Goal: Task Accomplishment & Management: Use online tool/utility

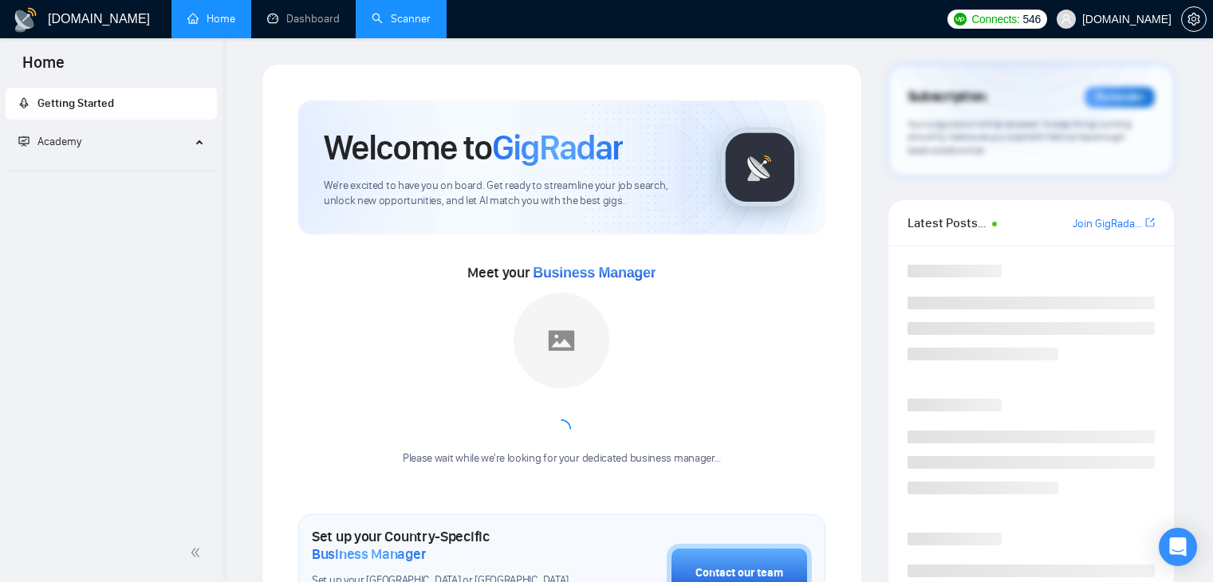
click at [380, 26] on link "Scanner" at bounding box center [401, 19] width 59 height 14
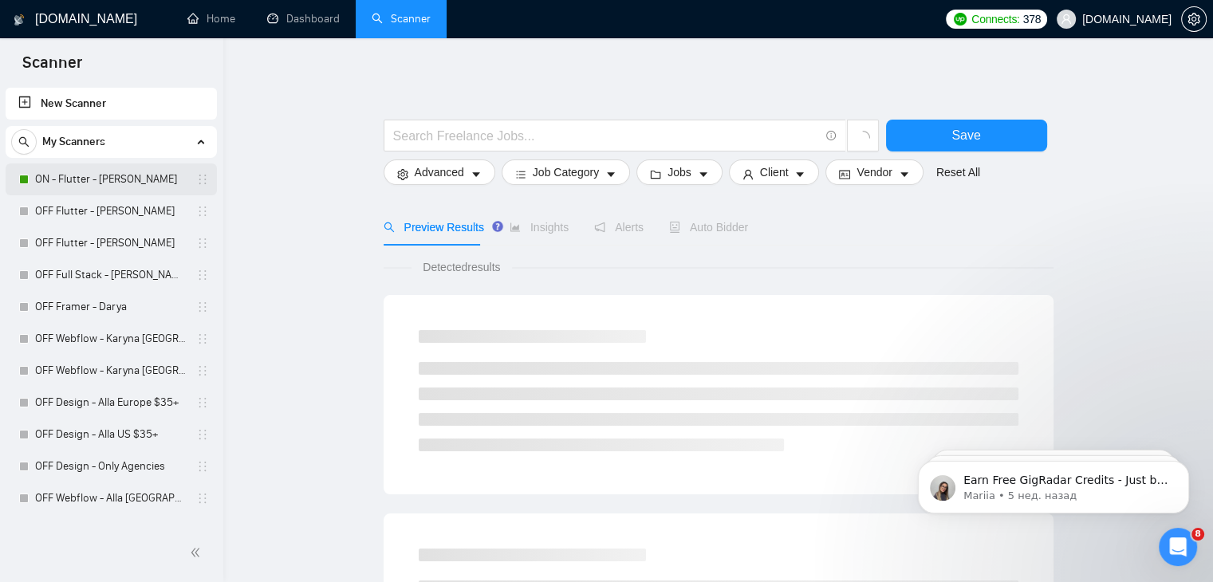
click at [67, 184] on link "ON - Flutter - [PERSON_NAME]" at bounding box center [111, 179] width 152 height 32
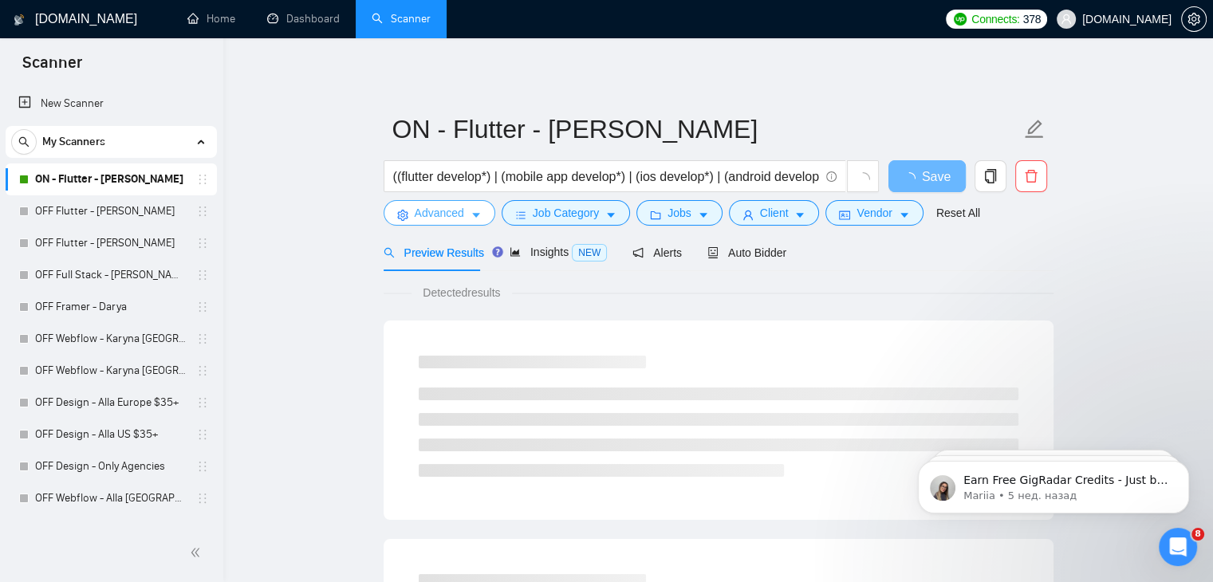
click at [423, 212] on span "Advanced" at bounding box center [439, 213] width 49 height 18
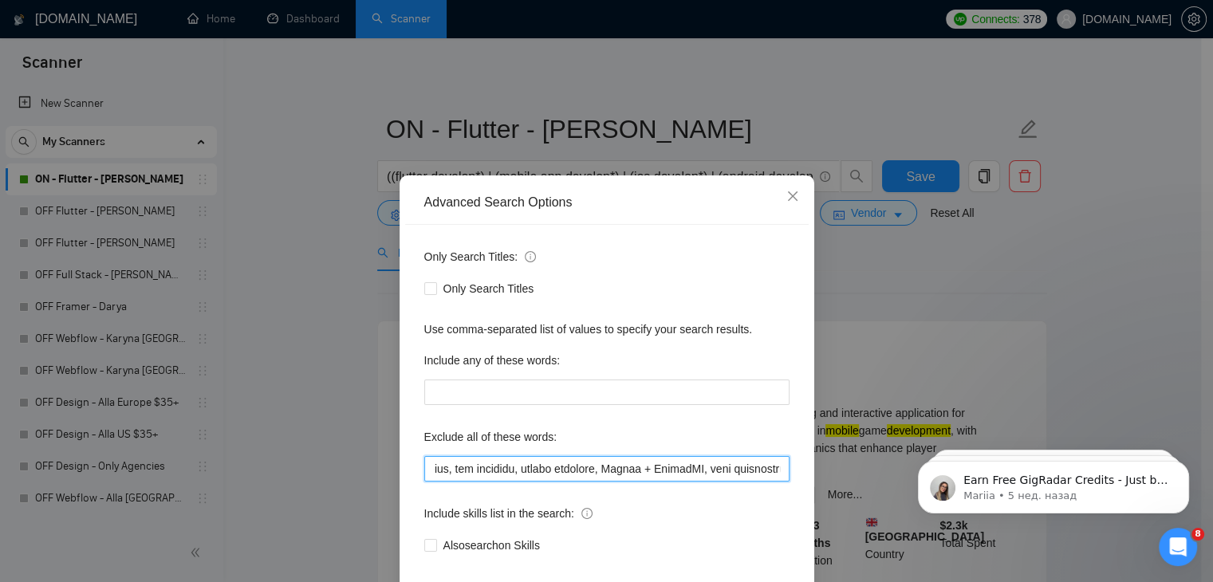
scroll to position [0, 5624]
drag, startPoint x: 538, startPoint y: 470, endPoint x: 784, endPoint y: 472, distance: 246.4
click at [784, 472] on div "Only Search Titles: Only Search Titles Use comma-separated list of values to sp…" at bounding box center [607, 411] width 404 height 372
click at [778, 464] on input "text" at bounding box center [606, 469] width 365 height 26
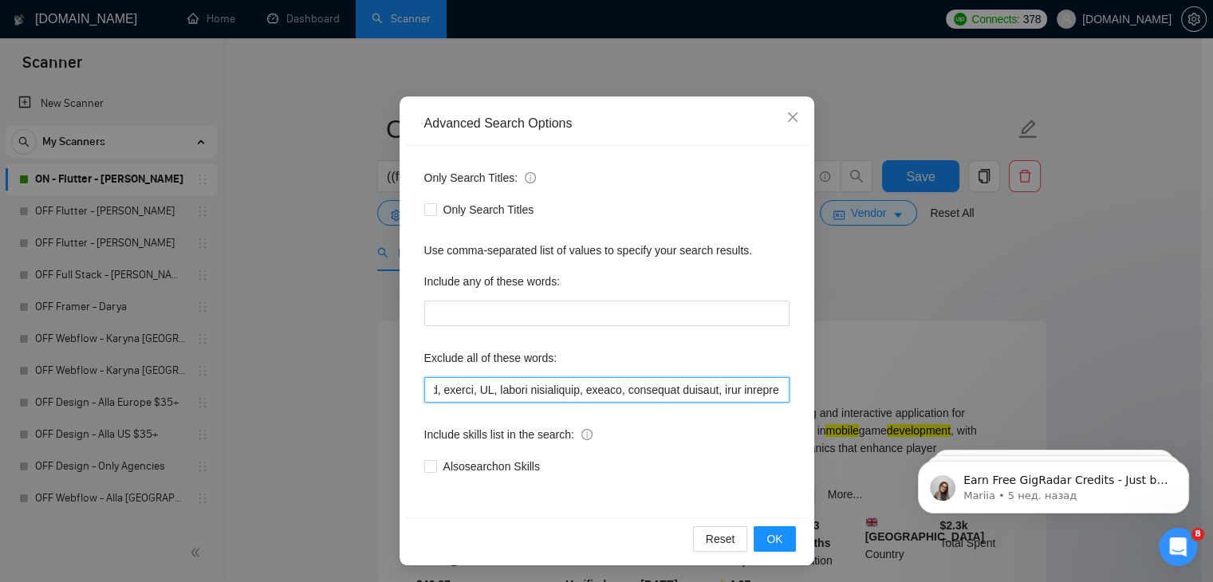
scroll to position [81, 0]
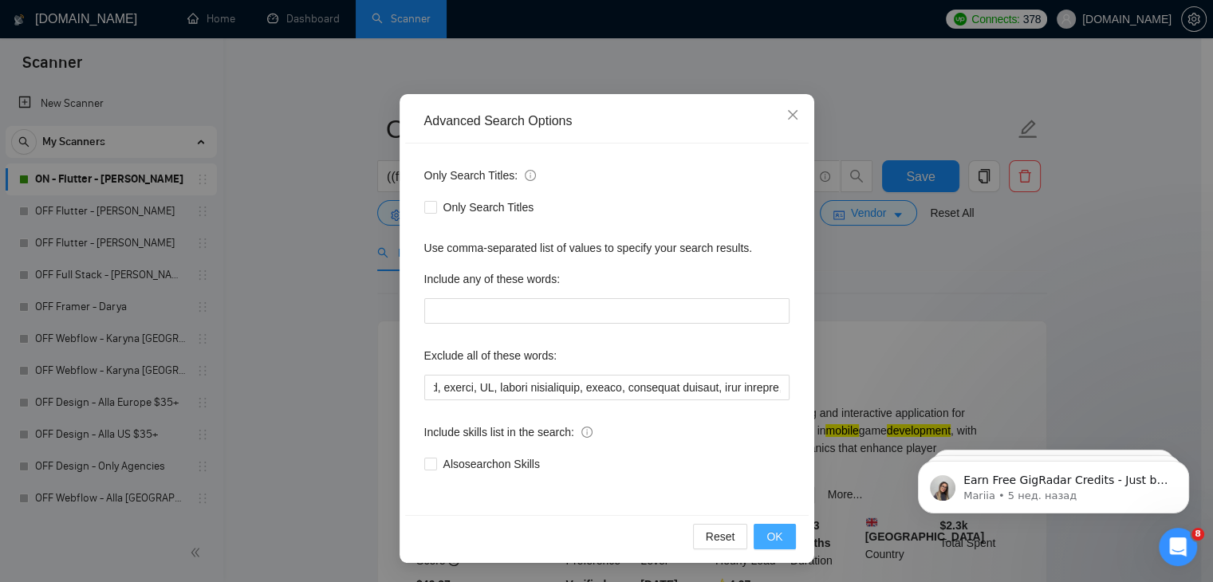
click at [770, 532] on span "OK" at bounding box center [774, 537] width 16 height 18
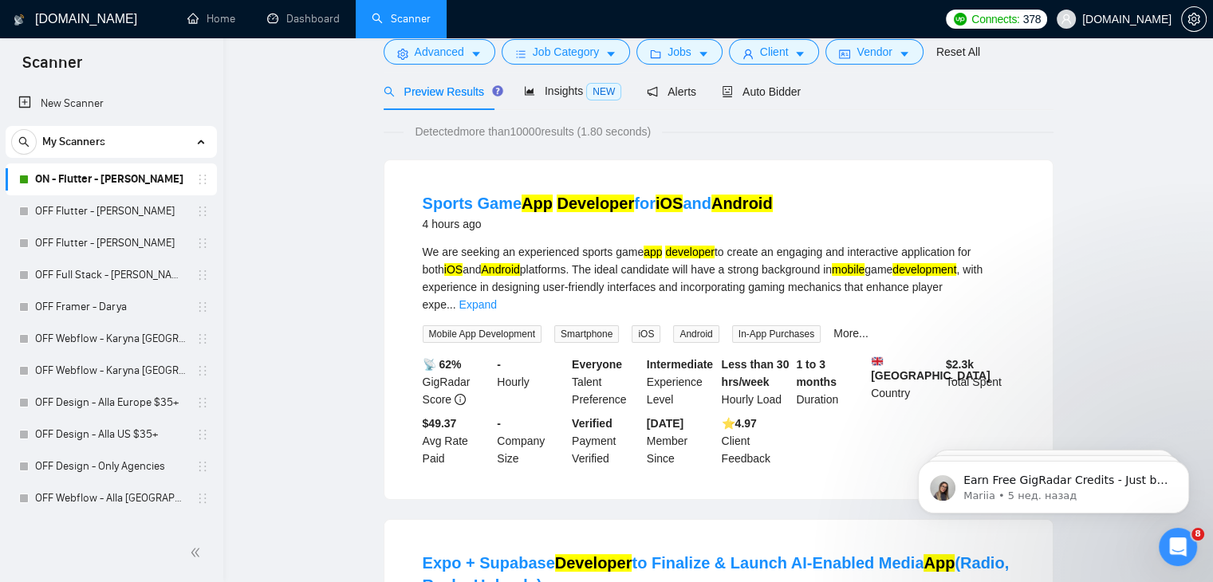
scroll to position [0, 0]
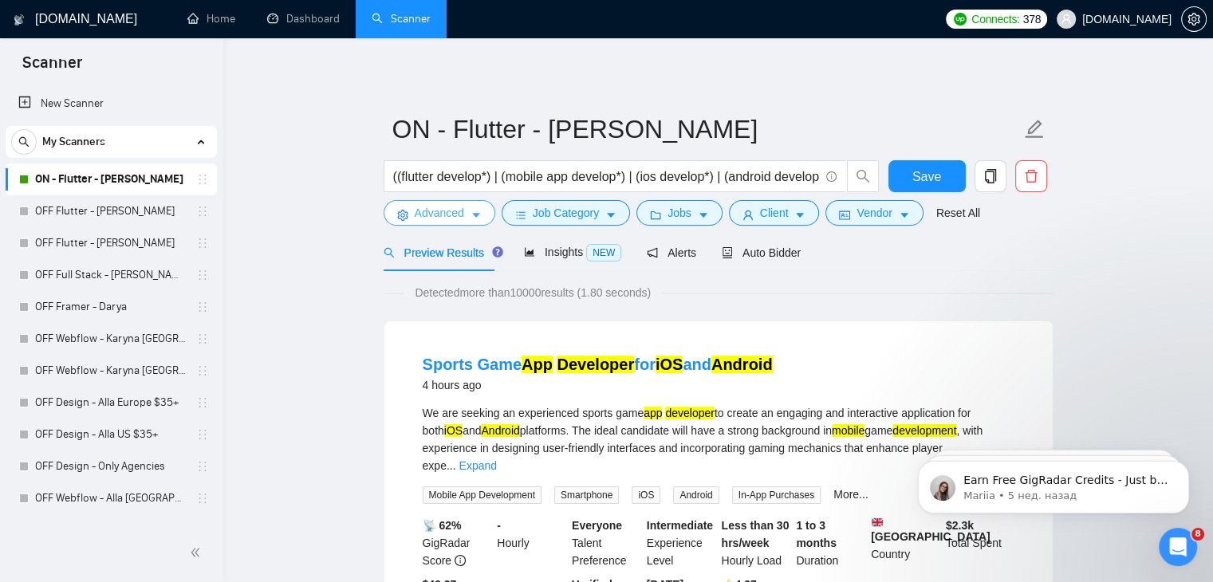
click at [436, 218] on span "Advanced" at bounding box center [439, 213] width 49 height 18
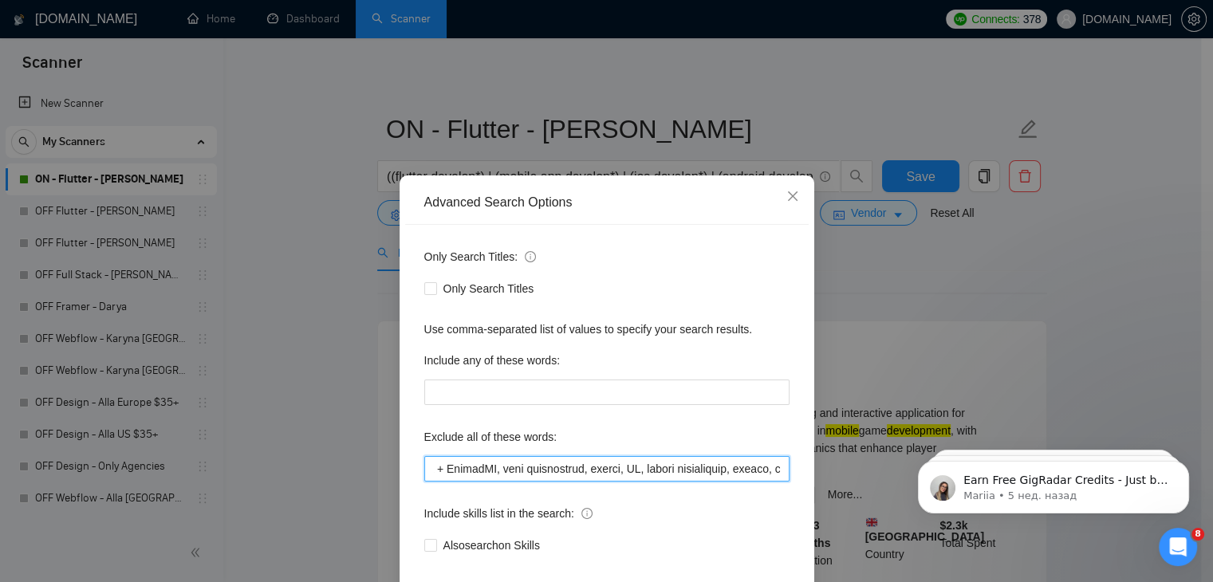
scroll to position [0, 5685]
drag, startPoint x: 533, startPoint y: 475, endPoint x: 797, endPoint y: 458, distance: 264.5
click at [797, 458] on div "Only Search Titles: Only Search Titles Use comma-separated list of values to sp…" at bounding box center [607, 411] width 404 height 372
click at [780, 464] on input "text" at bounding box center [606, 469] width 365 height 26
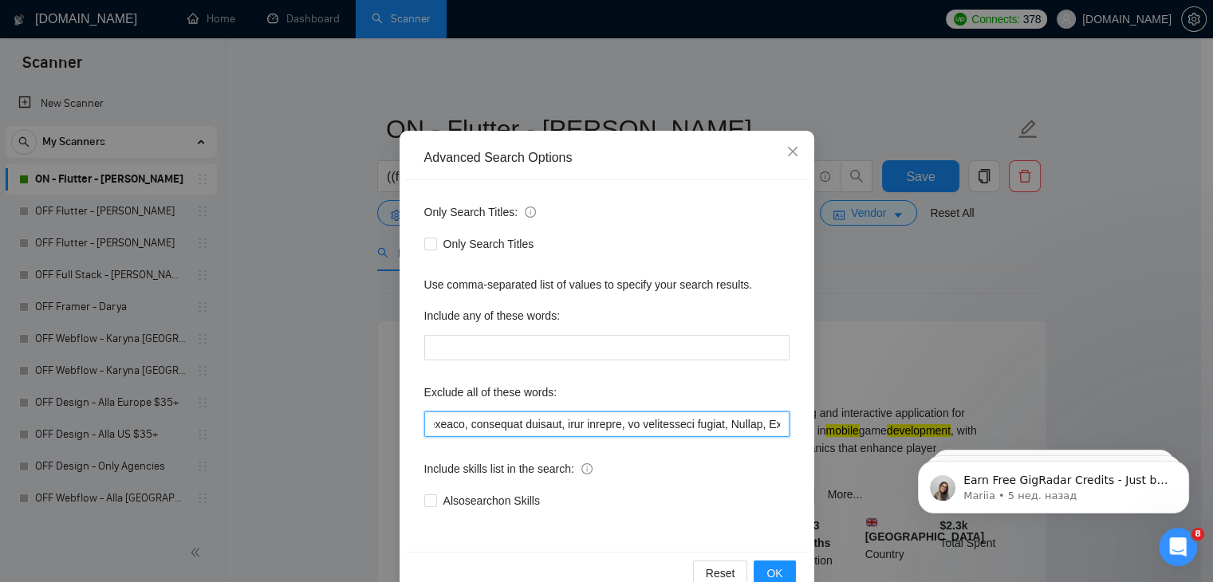
scroll to position [80, 0]
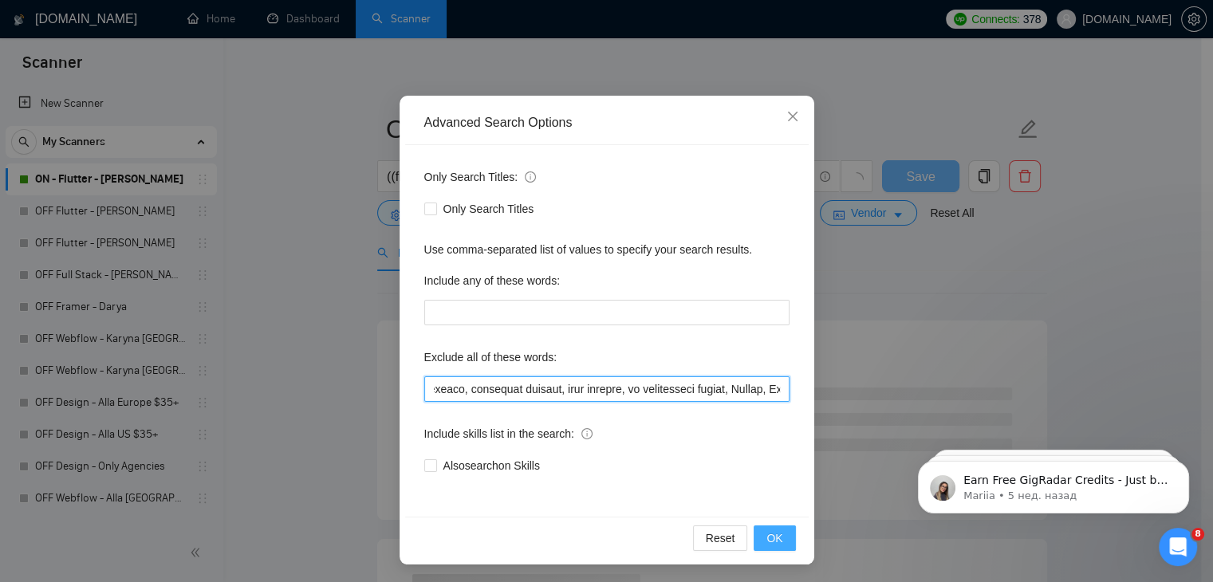
type input "no agency, no agencies, individual only, freelancers only, freelancers only, in…"
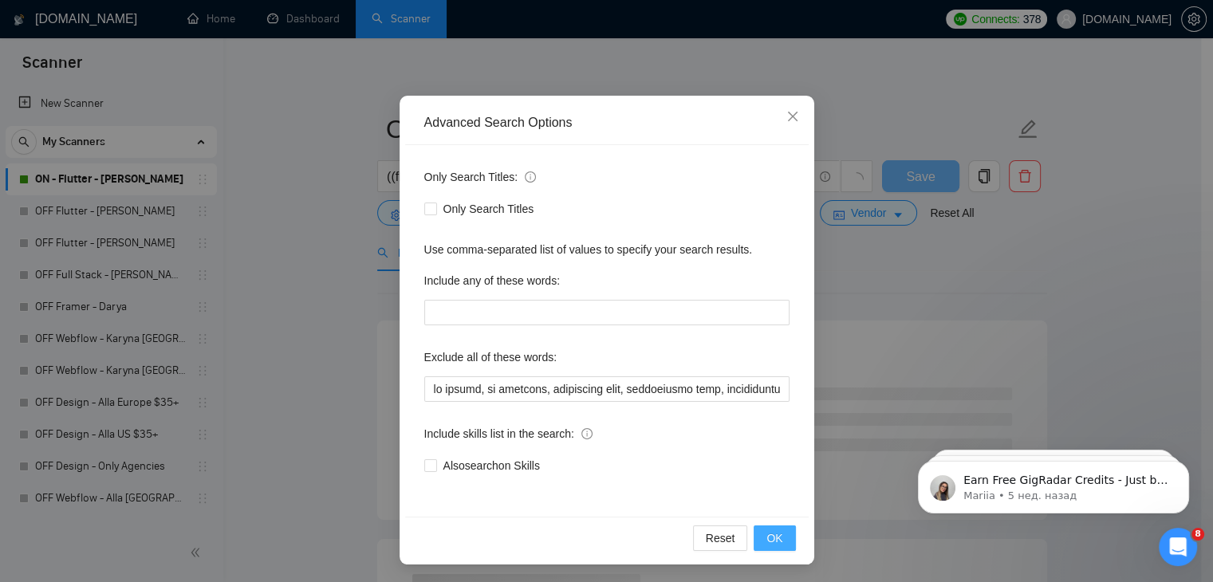
click at [769, 537] on span "OK" at bounding box center [774, 539] width 16 height 18
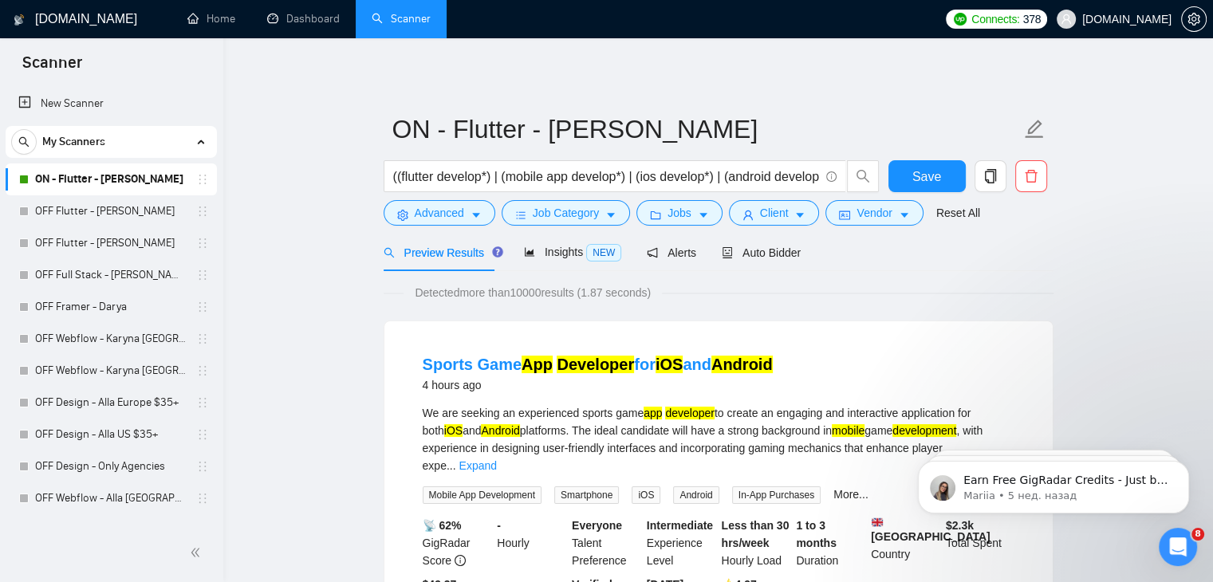
drag, startPoint x: 517, startPoint y: 292, endPoint x: 544, endPoint y: 294, distance: 27.2
click at [544, 294] on span "Detected more than 10000 results (1.87 seconds)" at bounding box center [533, 293] width 258 height 18
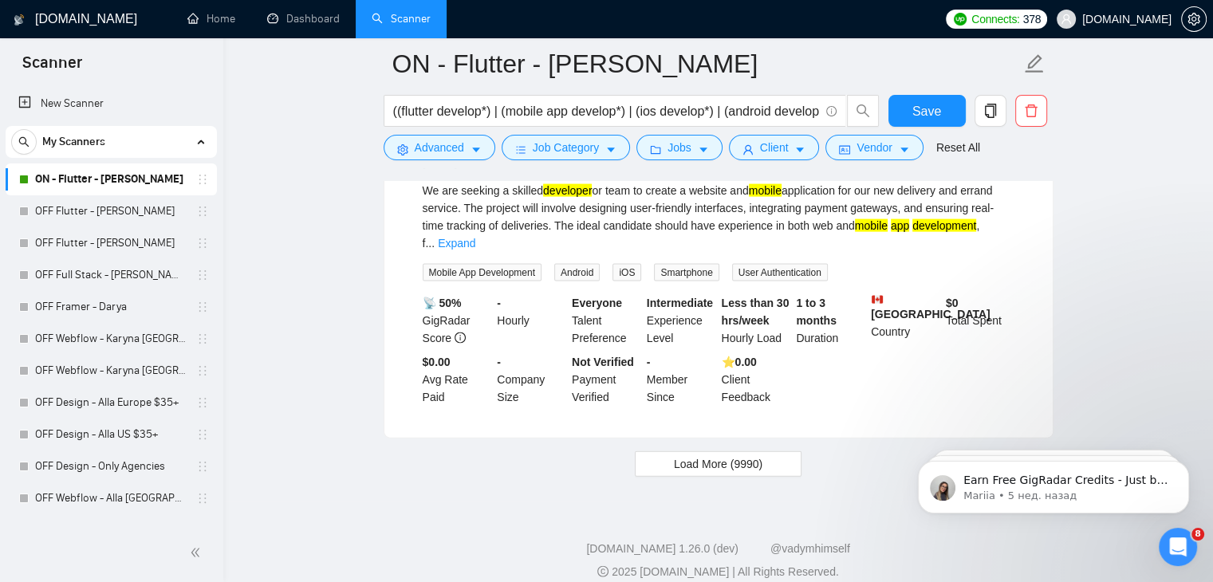
scroll to position [3369, 0]
click at [750, 454] on span "Load More (9990)" at bounding box center [718, 463] width 89 height 18
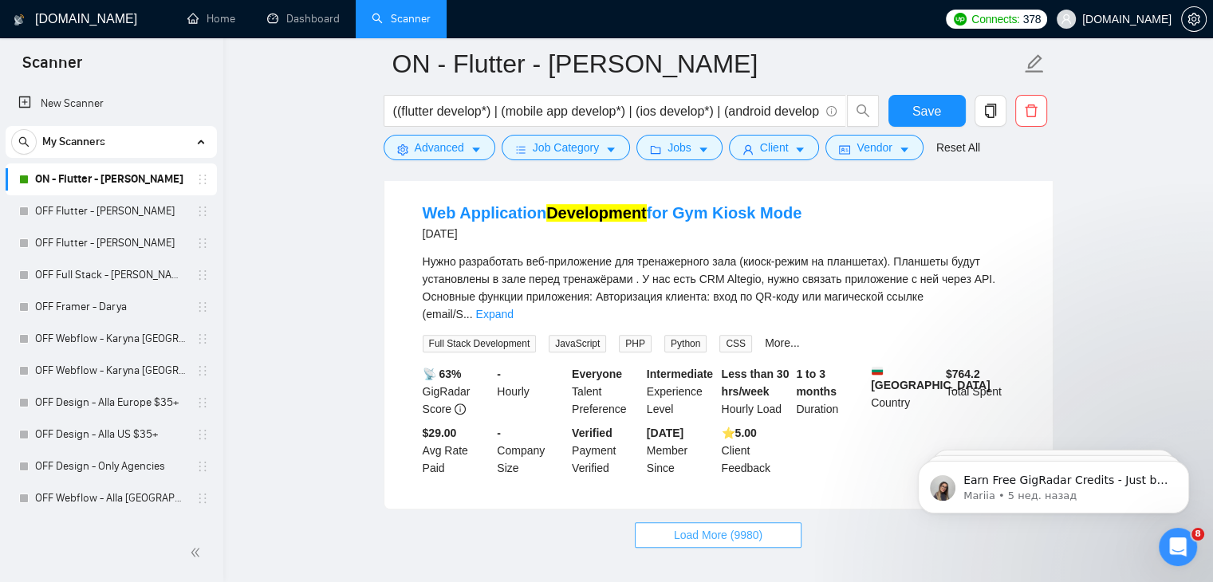
scroll to position [6845, 0]
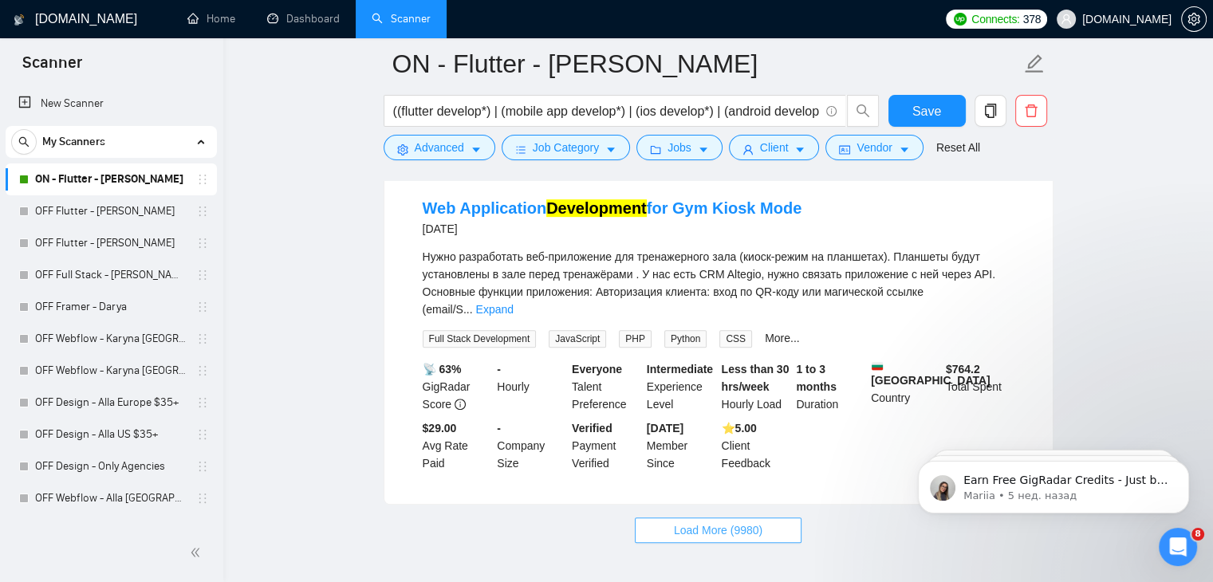
click at [754, 522] on span "Load More (9980)" at bounding box center [718, 531] width 89 height 18
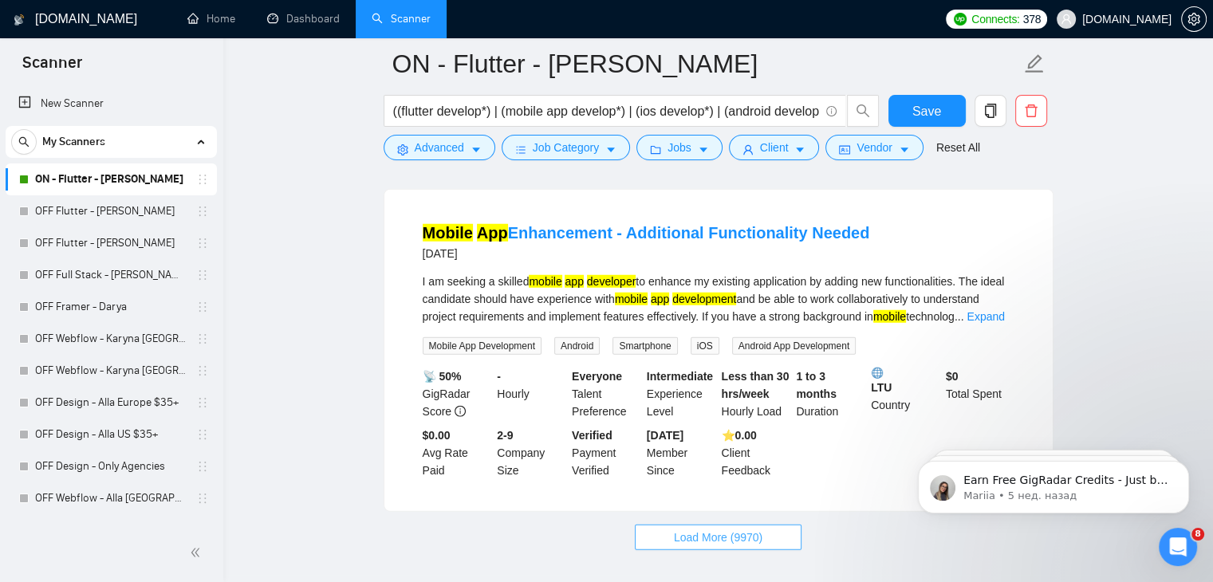
scroll to position [10355, 0]
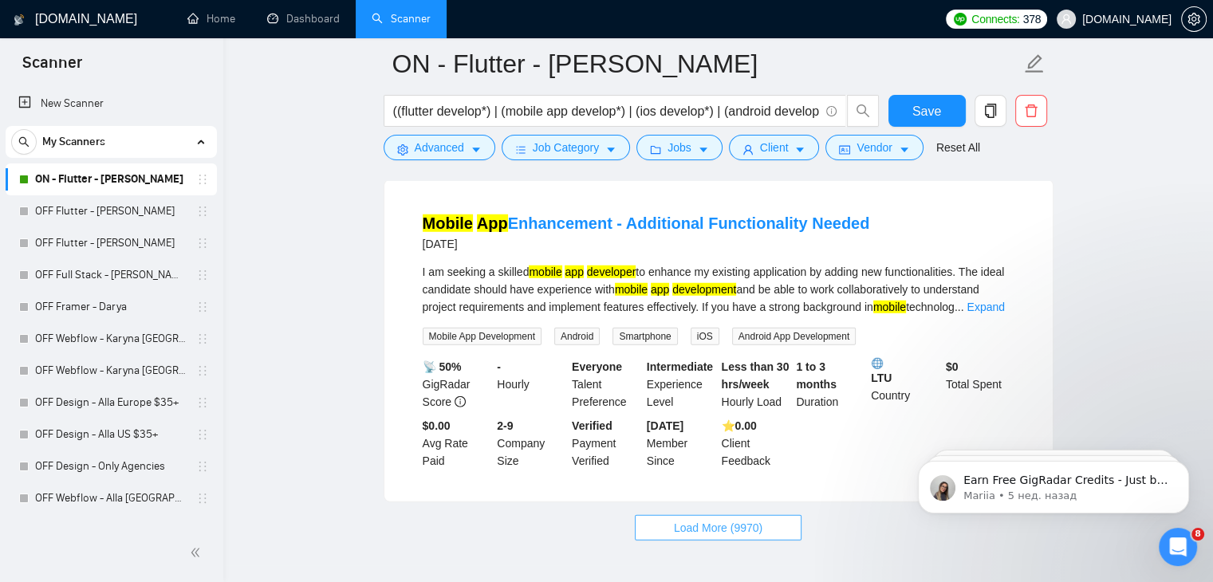
click at [672, 515] on button "Load More (9970)" at bounding box center [718, 528] width 167 height 26
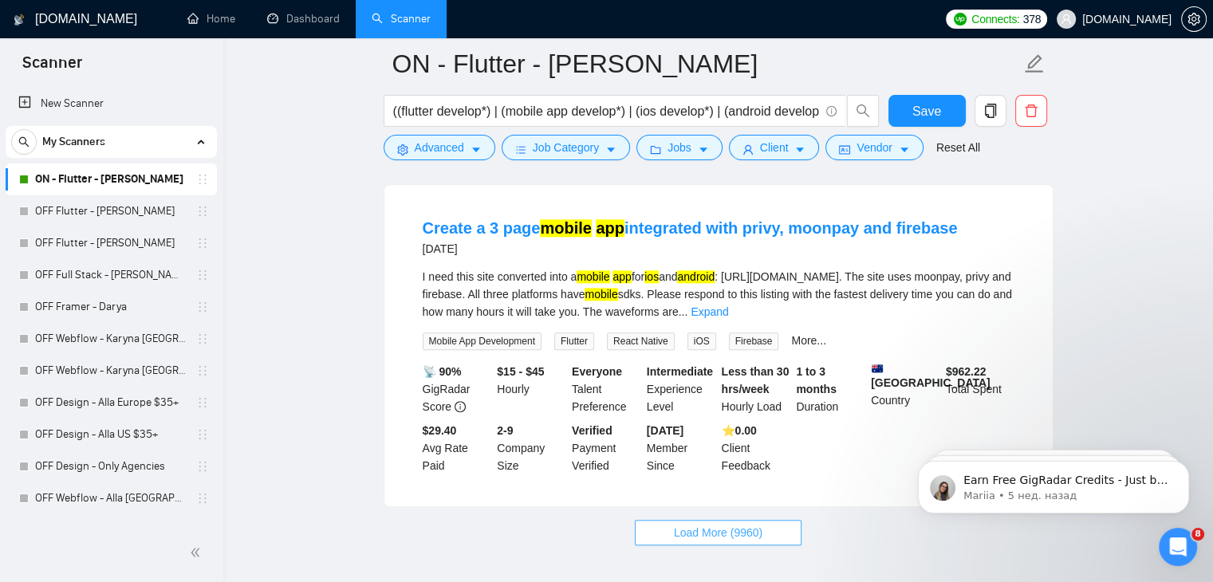
scroll to position [13844, 0]
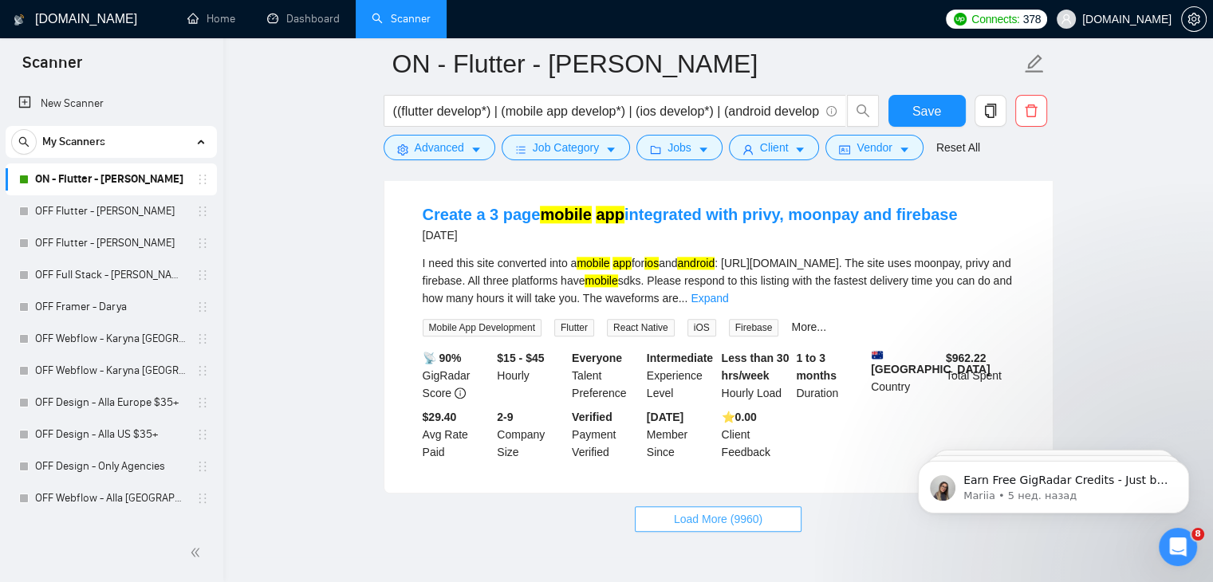
click at [704, 510] on span "Load More (9960)" at bounding box center [718, 519] width 89 height 18
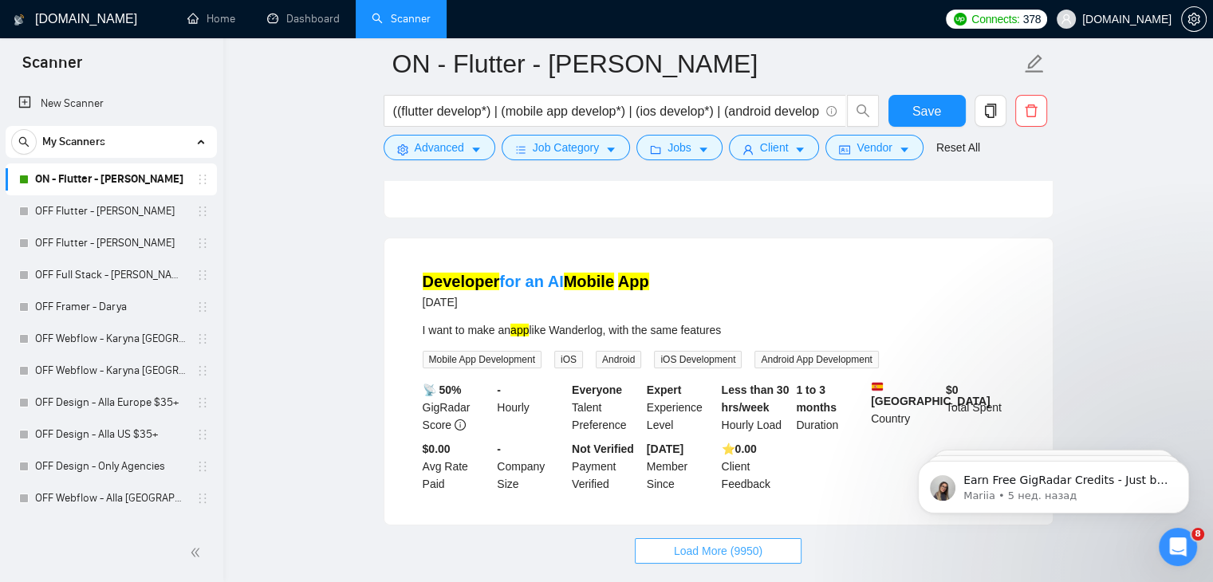
scroll to position [17209, 0]
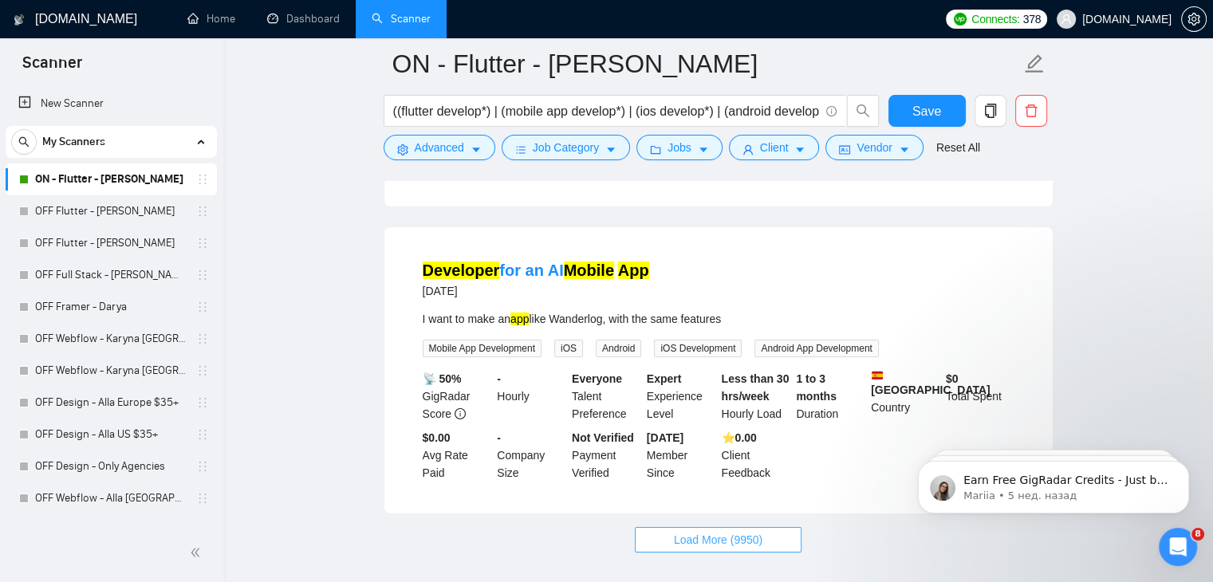
click at [683, 531] on span "Load More (9950)" at bounding box center [718, 540] width 89 height 18
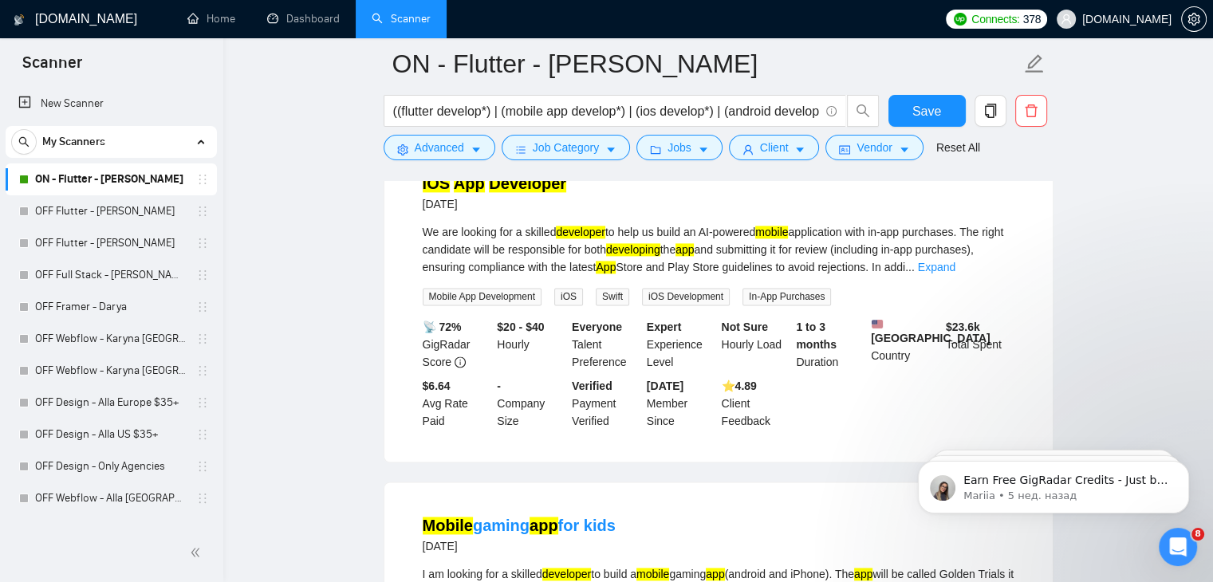
scroll to position [20718, 0]
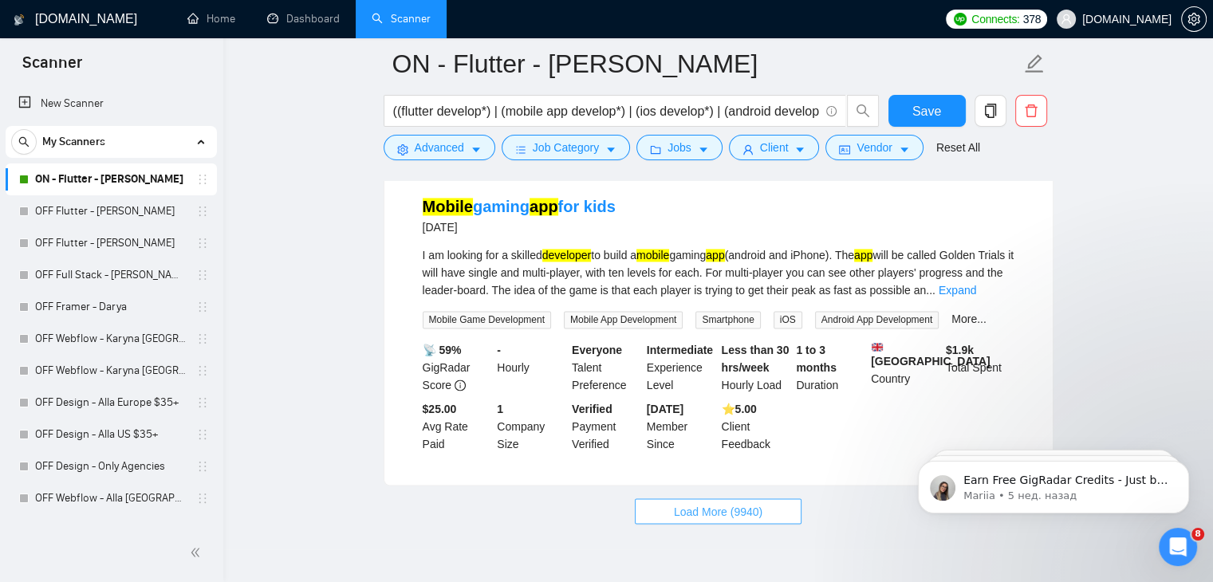
click at [692, 498] on button "Load More (9940)" at bounding box center [718, 511] width 167 height 26
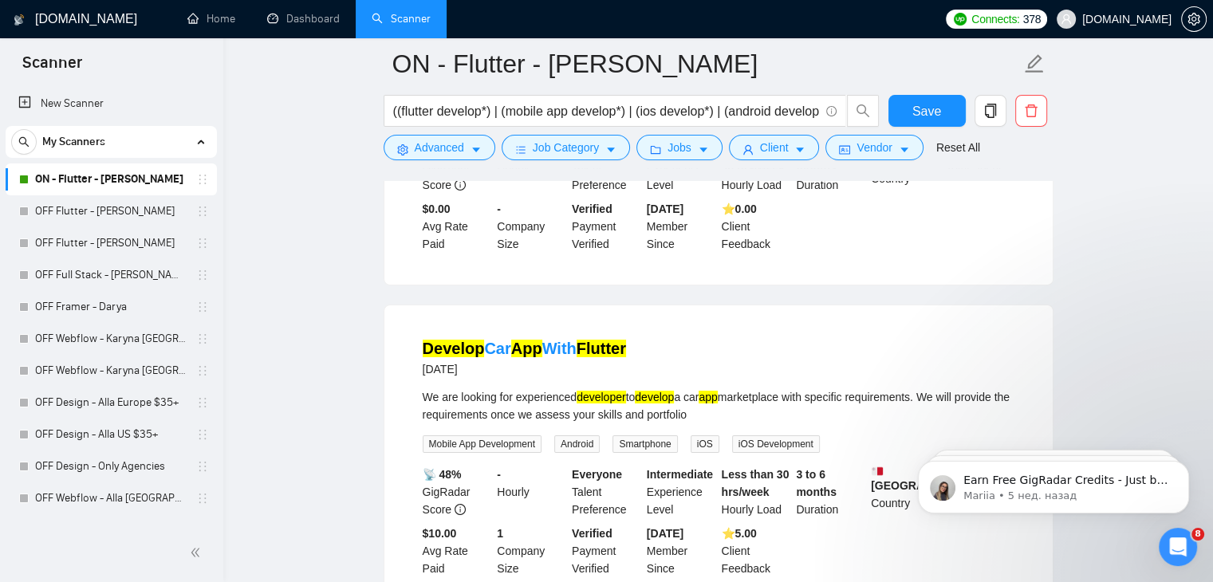
scroll to position [24199, 0]
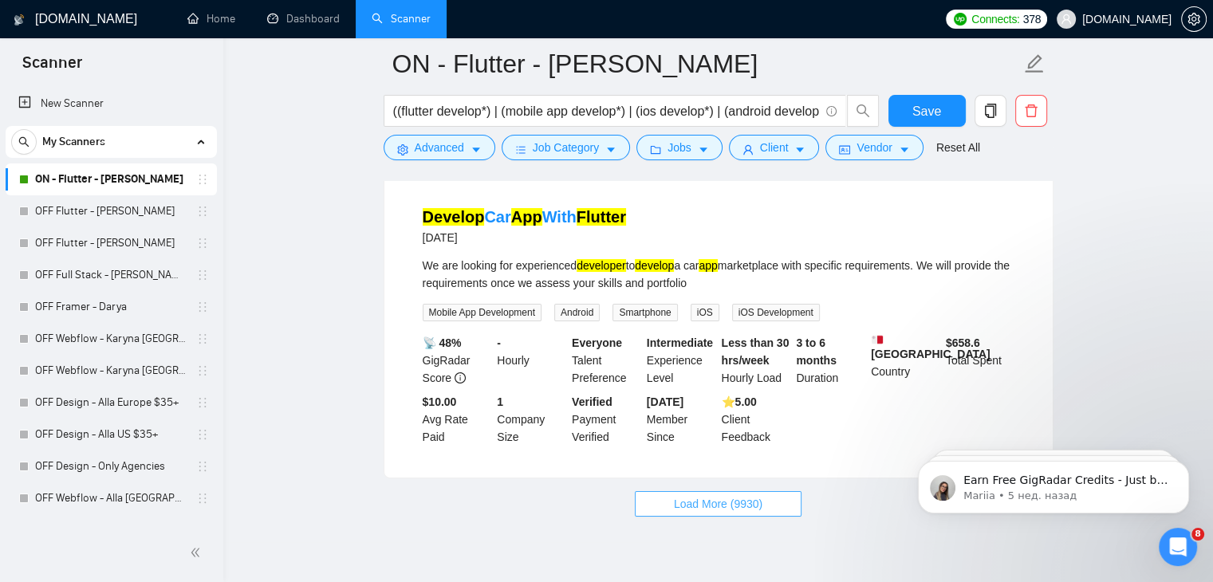
drag, startPoint x: 704, startPoint y: 447, endPoint x: 702, endPoint y: 438, distance: 9.9
click at [703, 495] on span "Load More (9930)" at bounding box center [718, 504] width 89 height 18
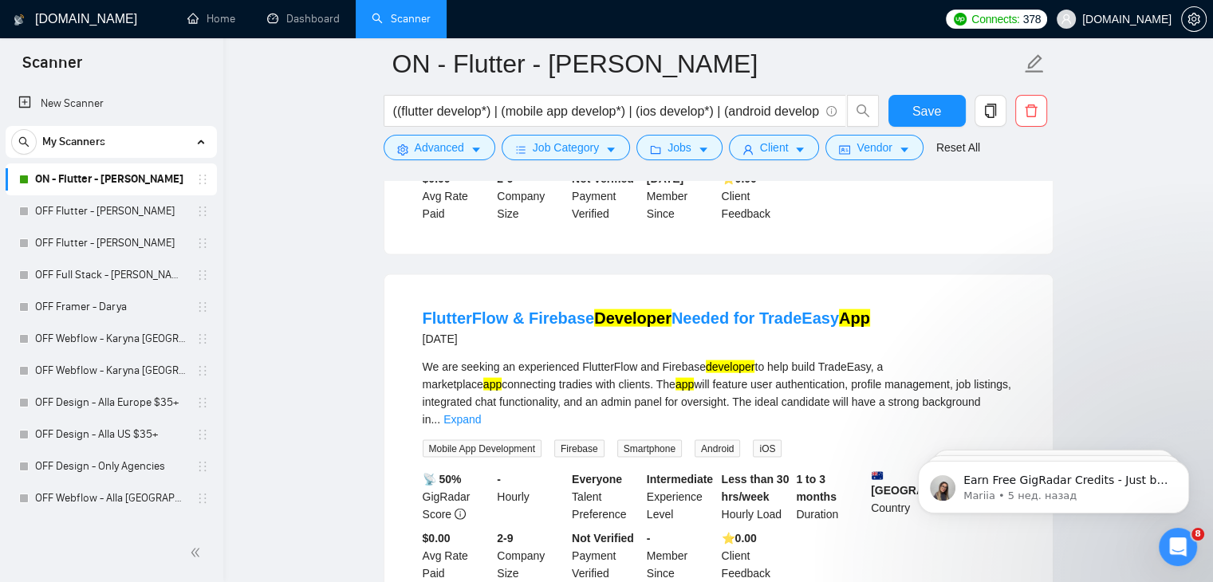
scroll to position [27629, 0]
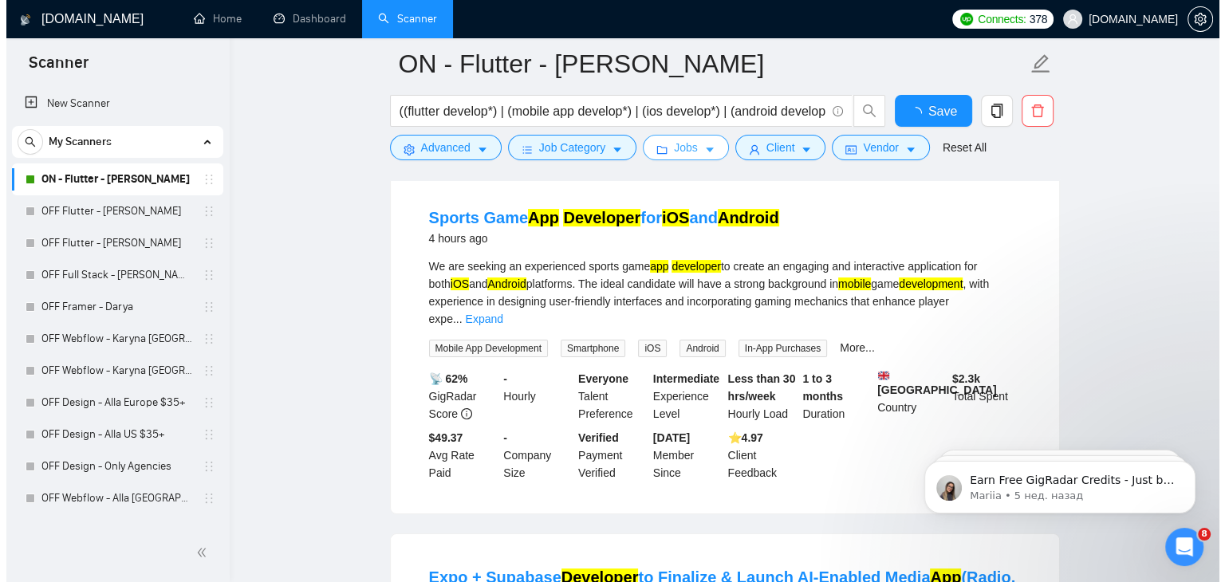
scroll to position [80, 0]
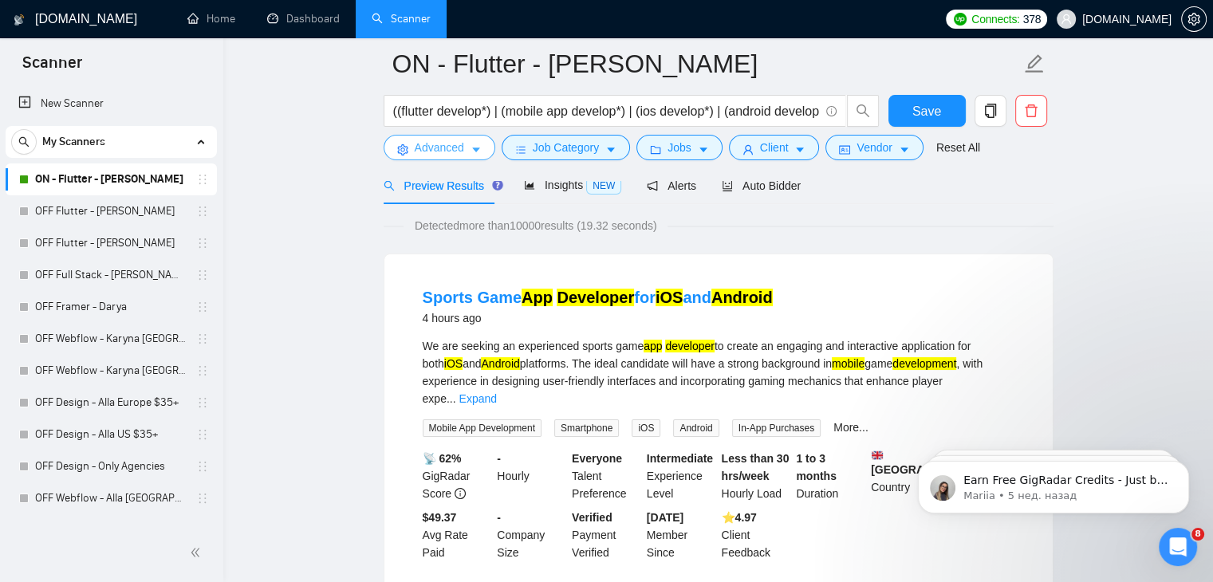
click at [451, 152] on span "Advanced" at bounding box center [439, 148] width 49 height 18
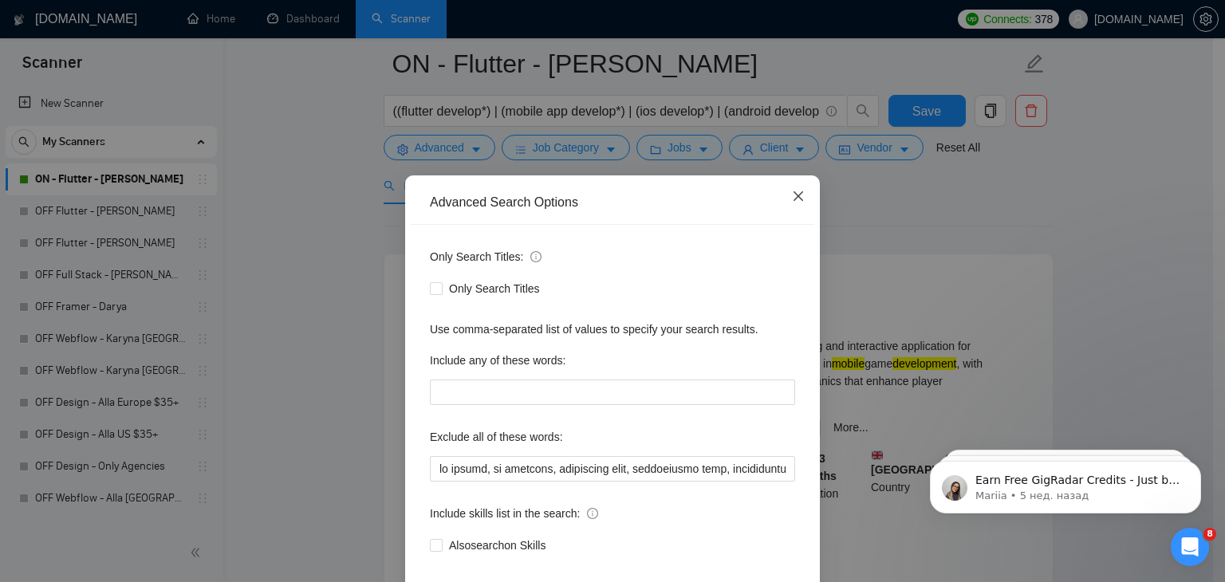
click at [797, 197] on icon "close" at bounding box center [798, 196] width 13 height 13
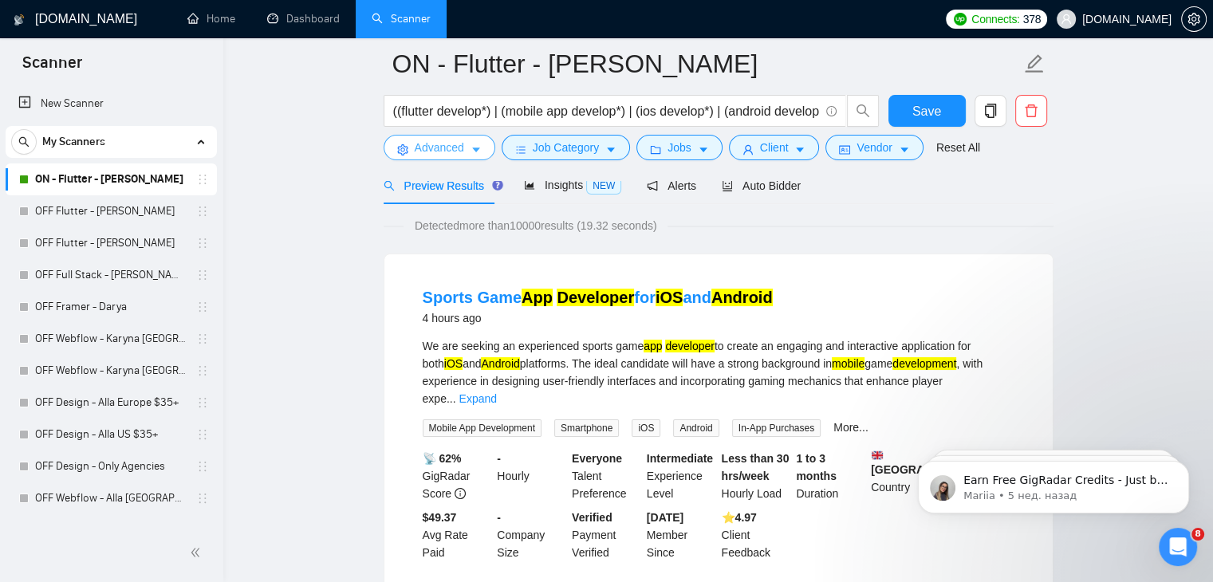
click at [448, 154] on span "Advanced" at bounding box center [439, 148] width 49 height 18
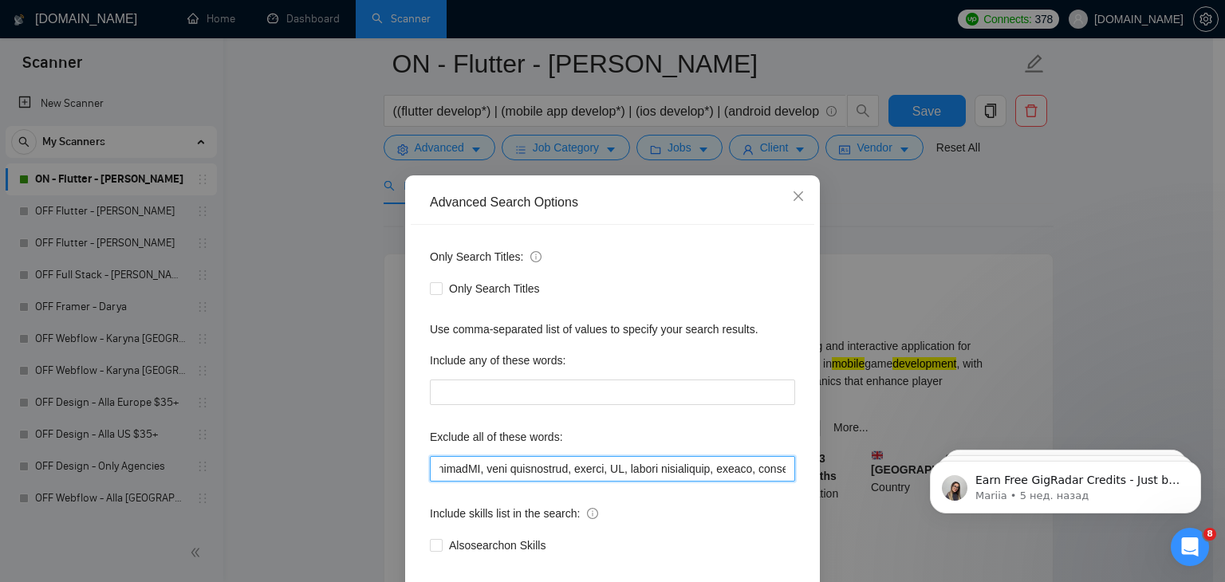
scroll to position [0, 5624]
drag, startPoint x: 507, startPoint y: 466, endPoint x: 785, endPoint y: 473, distance: 277.6
click at [785, 473] on input "text" at bounding box center [612, 469] width 365 height 26
click at [785, 470] on input "text" at bounding box center [612, 469] width 365 height 26
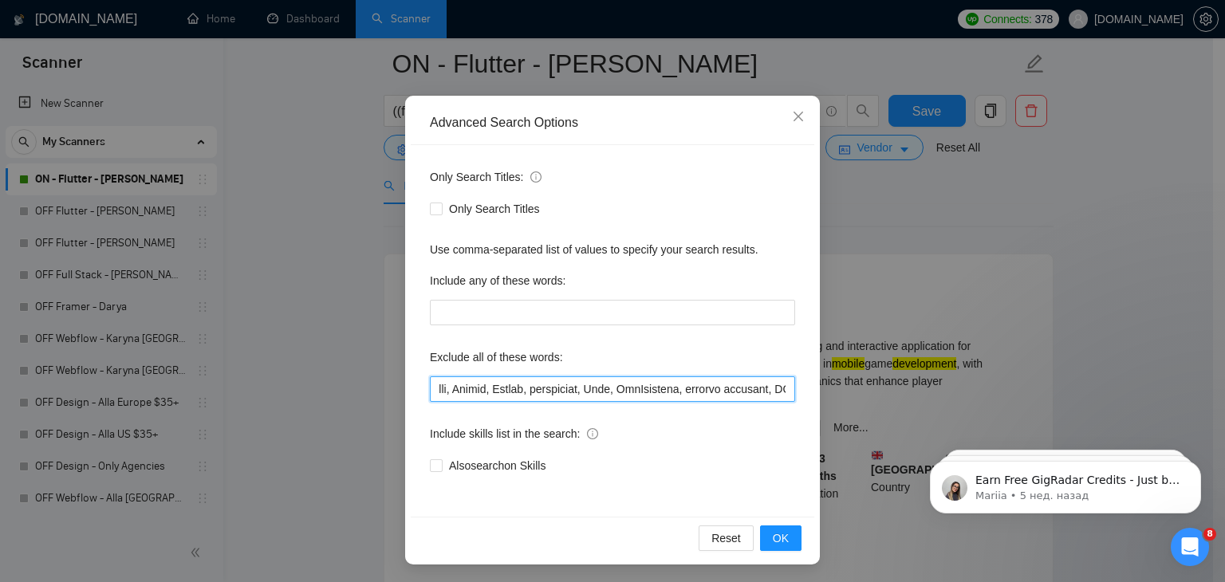
scroll to position [0, 6486]
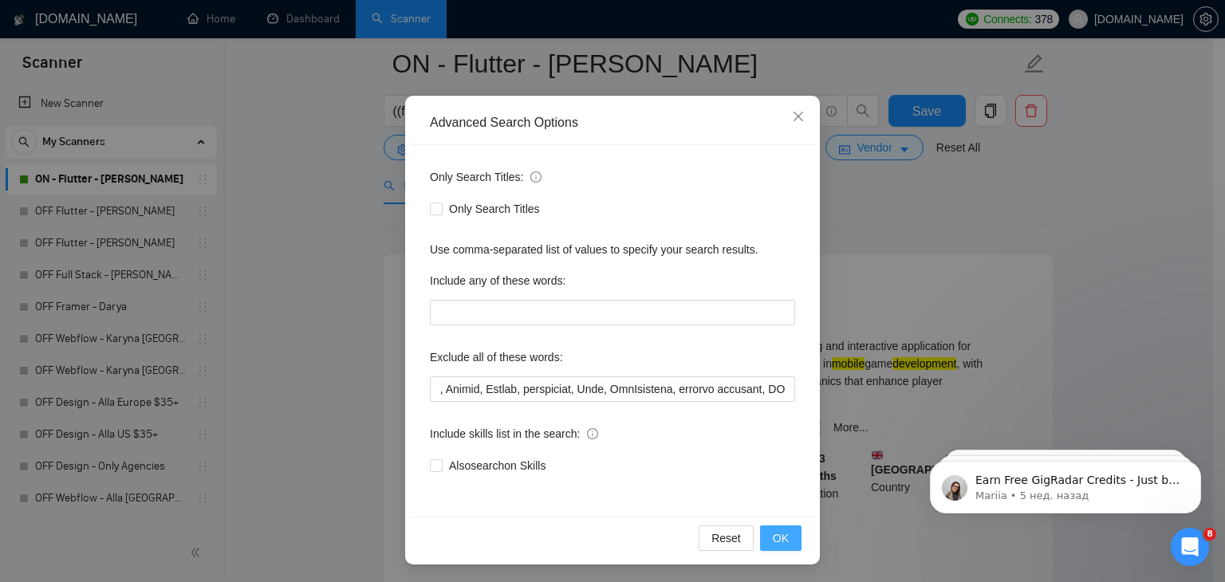
click at [781, 542] on span "OK" at bounding box center [781, 539] width 16 height 18
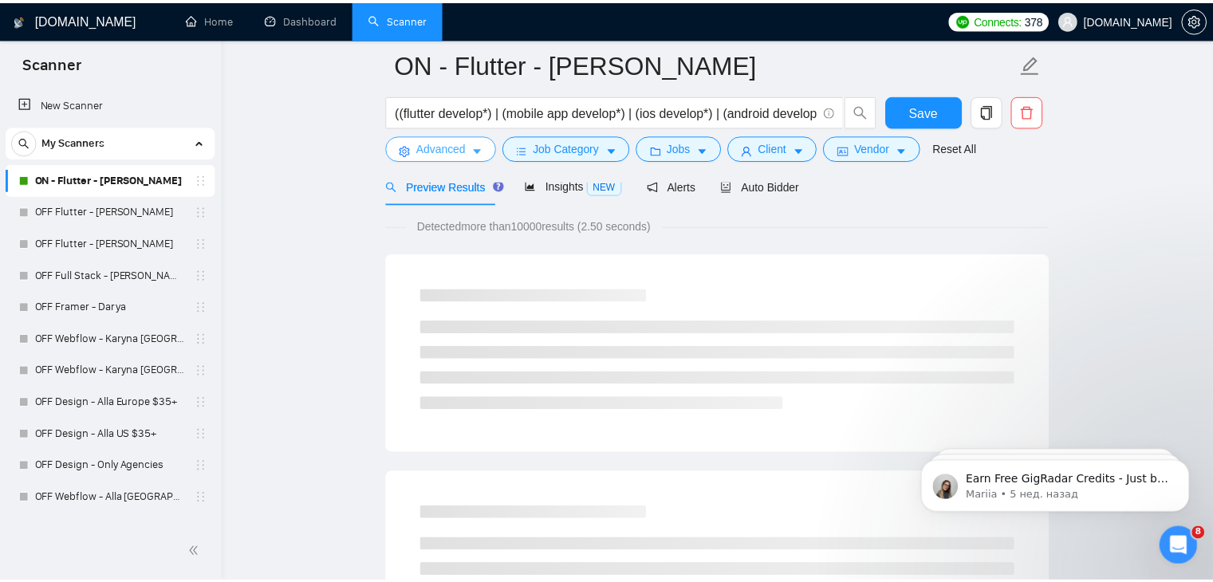
scroll to position [0, 0]
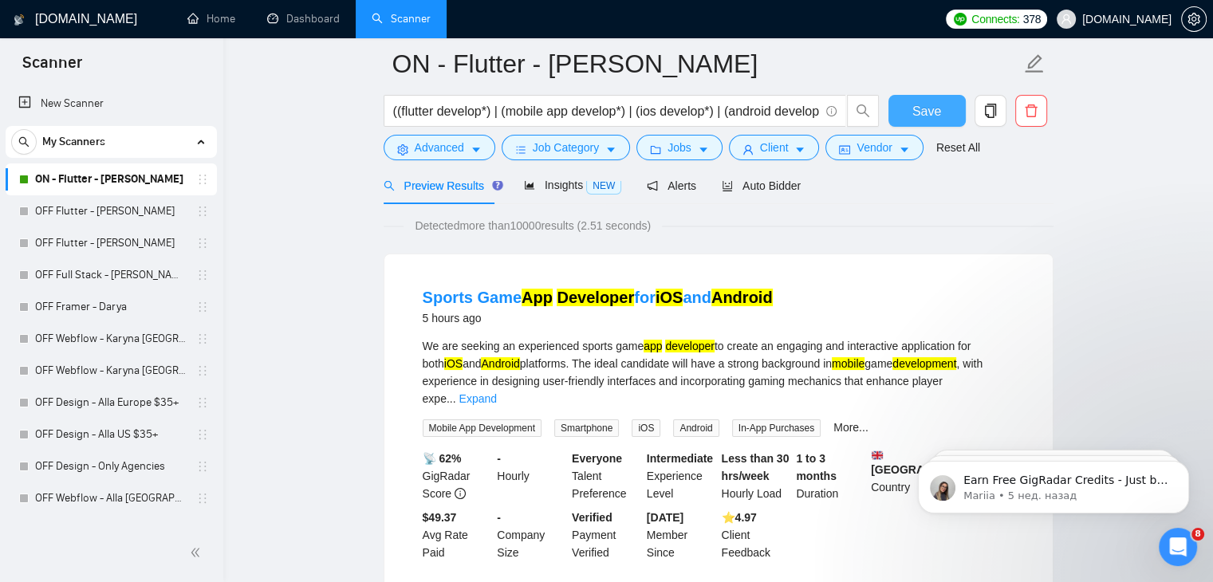
click at [937, 109] on span "Save" at bounding box center [926, 111] width 29 height 20
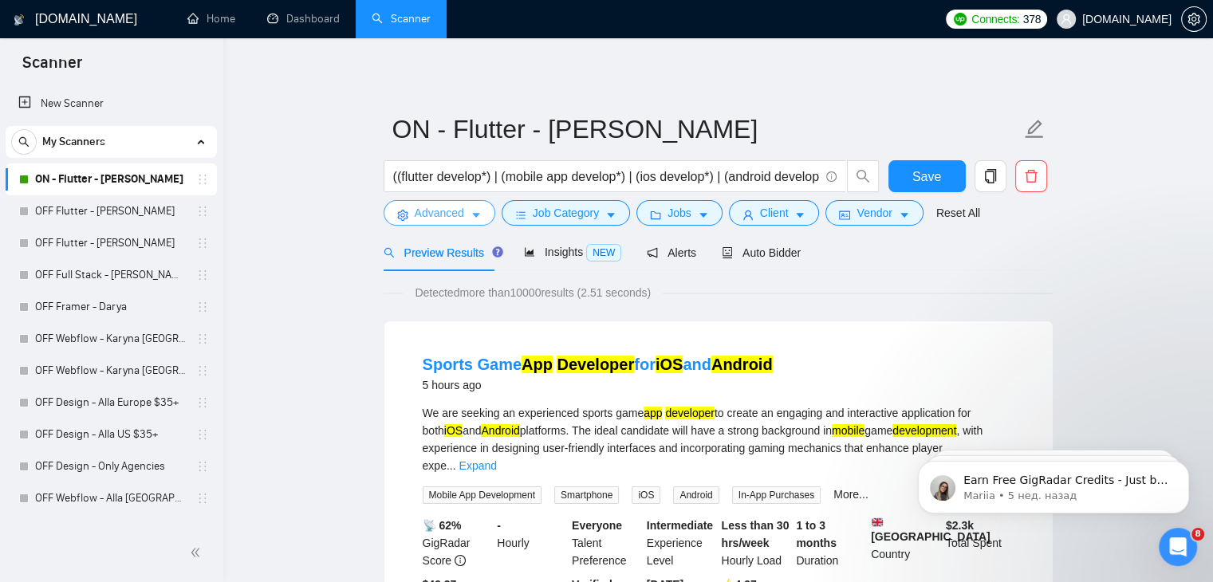
click at [454, 215] on span "Advanced" at bounding box center [439, 213] width 49 height 18
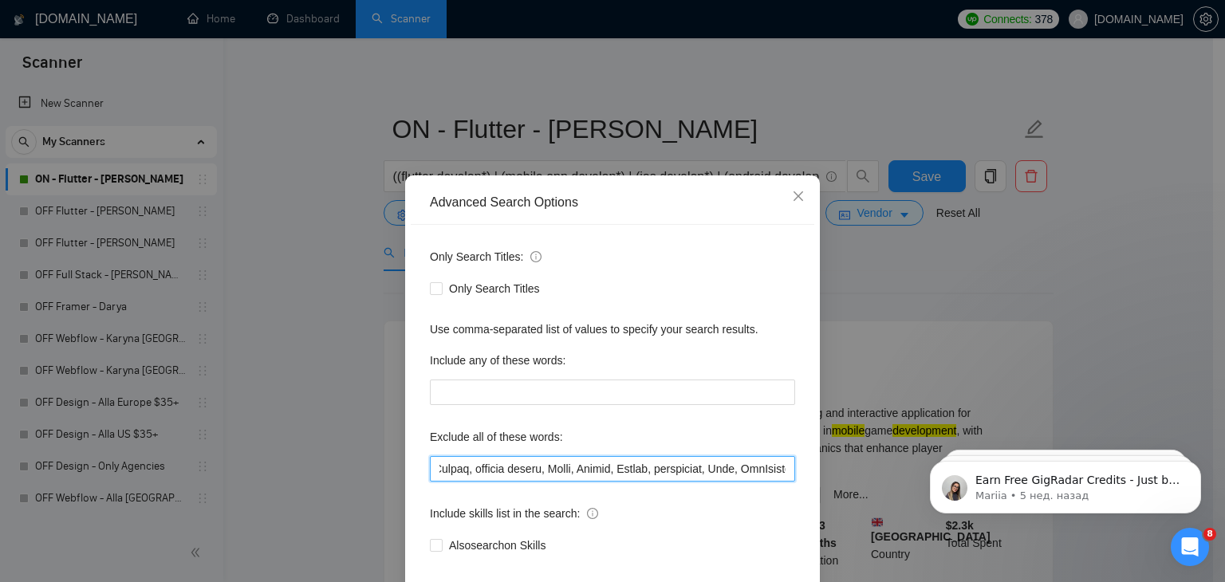
scroll to position [0, 6486]
drag, startPoint x: 549, startPoint y: 471, endPoint x: 799, endPoint y: 463, distance: 249.8
click at [799, 463] on div "Only Search Titles: Only Search Titles Use comma-separated list of values to sp…" at bounding box center [613, 411] width 404 height 372
click at [782, 467] on input "text" at bounding box center [612, 469] width 365 height 26
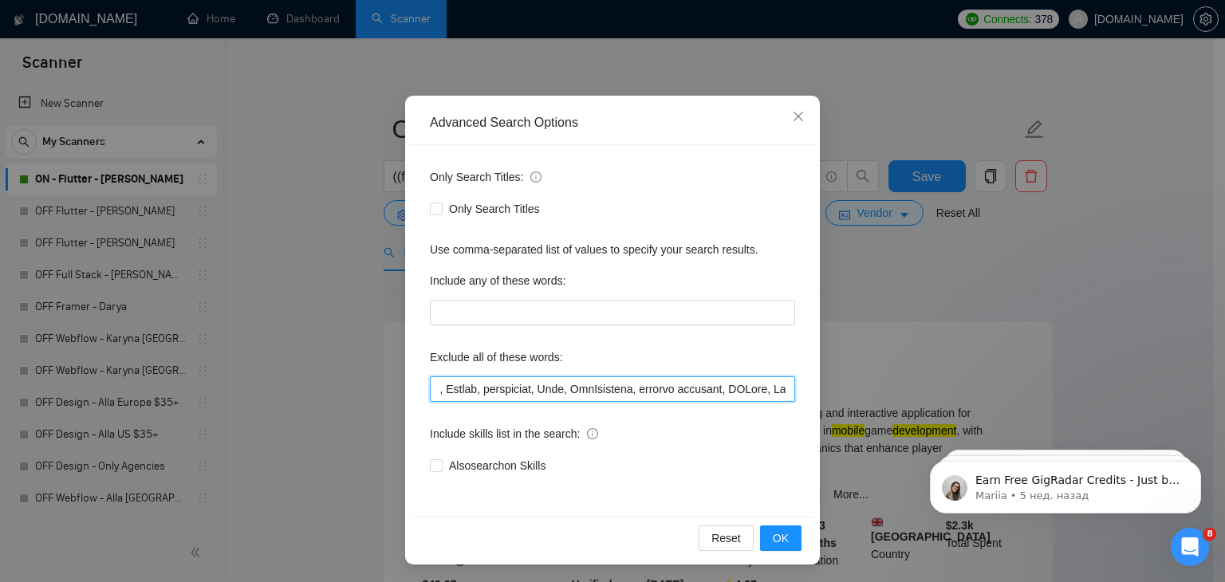
scroll to position [81, 0]
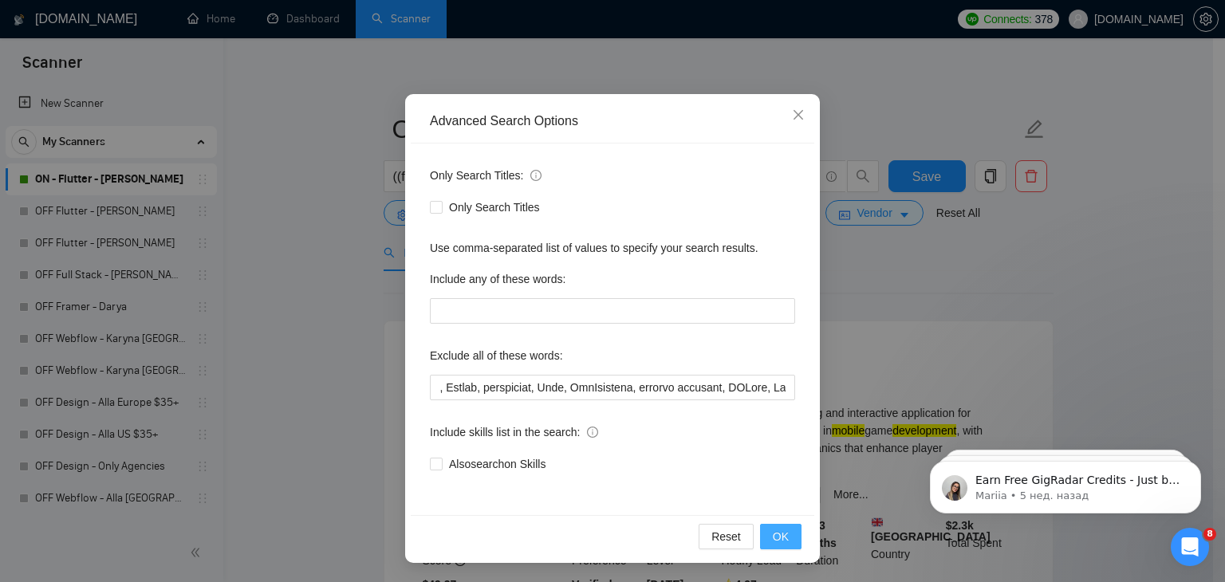
click at [779, 529] on span "OK" at bounding box center [781, 537] width 16 height 18
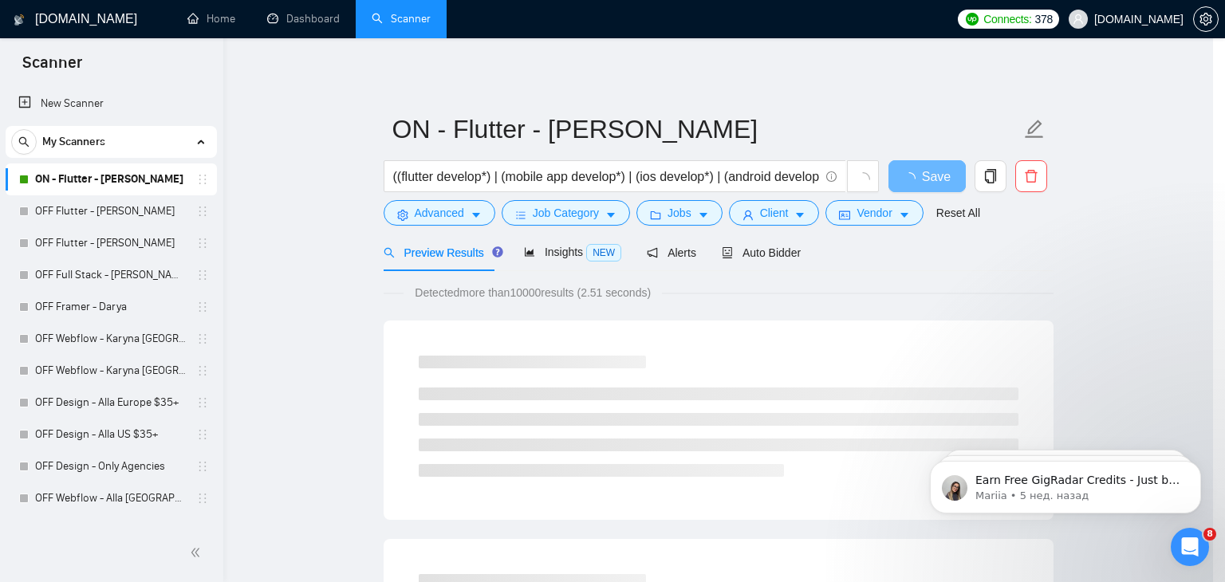
scroll to position [2, 0]
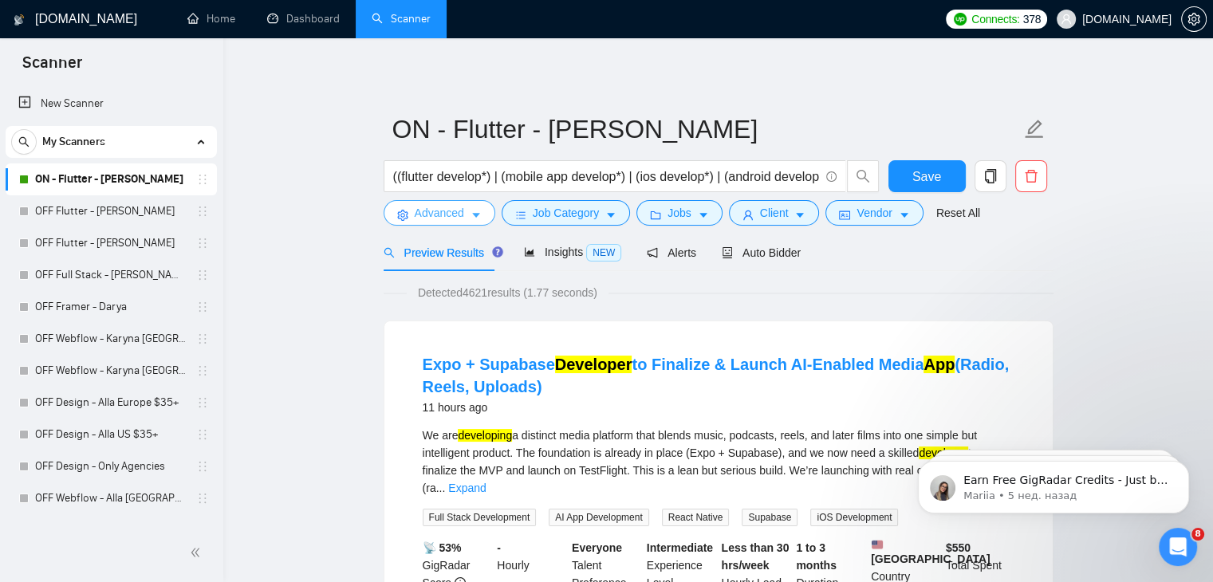
click at [453, 218] on span "Advanced" at bounding box center [439, 213] width 49 height 18
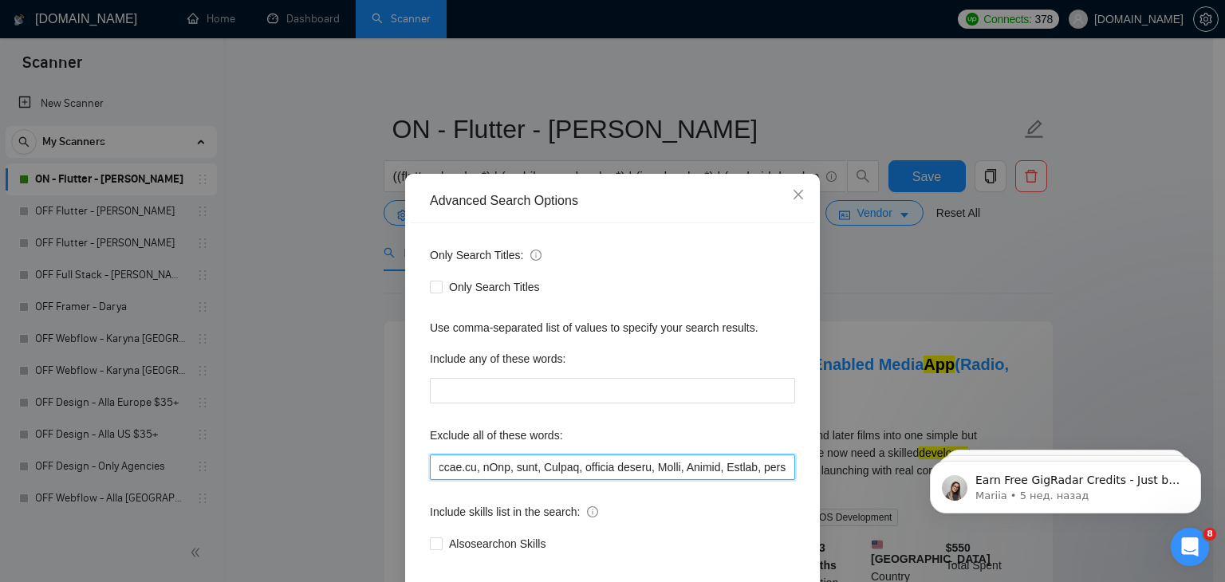
scroll to position [0, 6526]
drag, startPoint x: 563, startPoint y: 470, endPoint x: 807, endPoint y: 472, distance: 244.0
click at [807, 472] on div "Only Search Titles: Only Search Titles Use comma-separated list of values to sp…" at bounding box center [613, 409] width 404 height 372
click at [777, 469] on input "text" at bounding box center [612, 468] width 365 height 26
click at [772, 467] on input "text" at bounding box center [612, 468] width 365 height 26
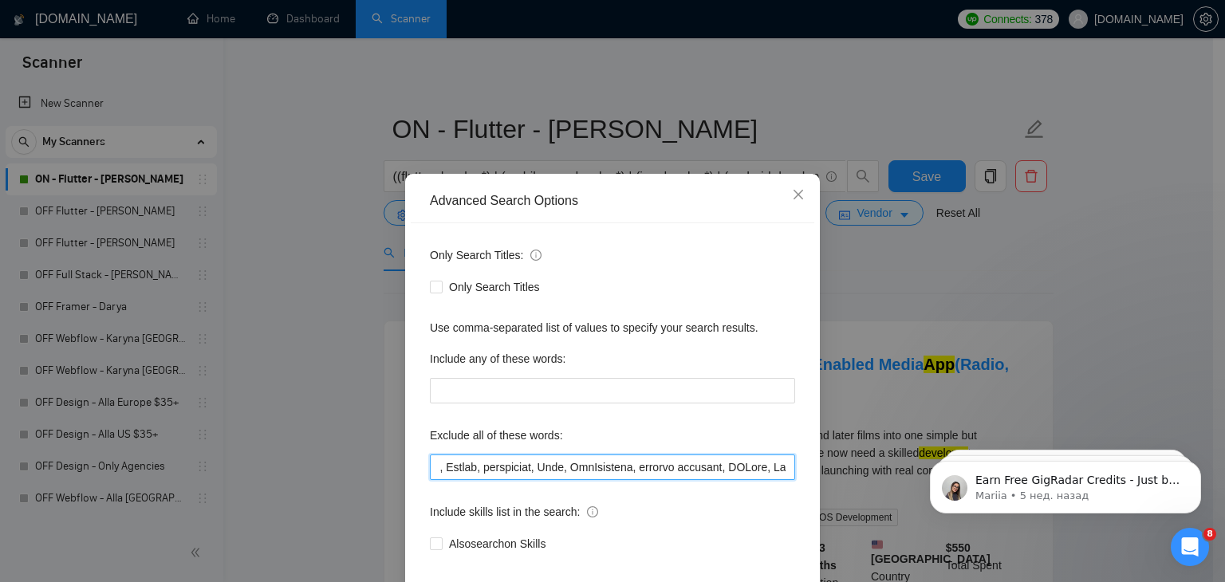
click at [772, 467] on input "text" at bounding box center [612, 468] width 365 height 26
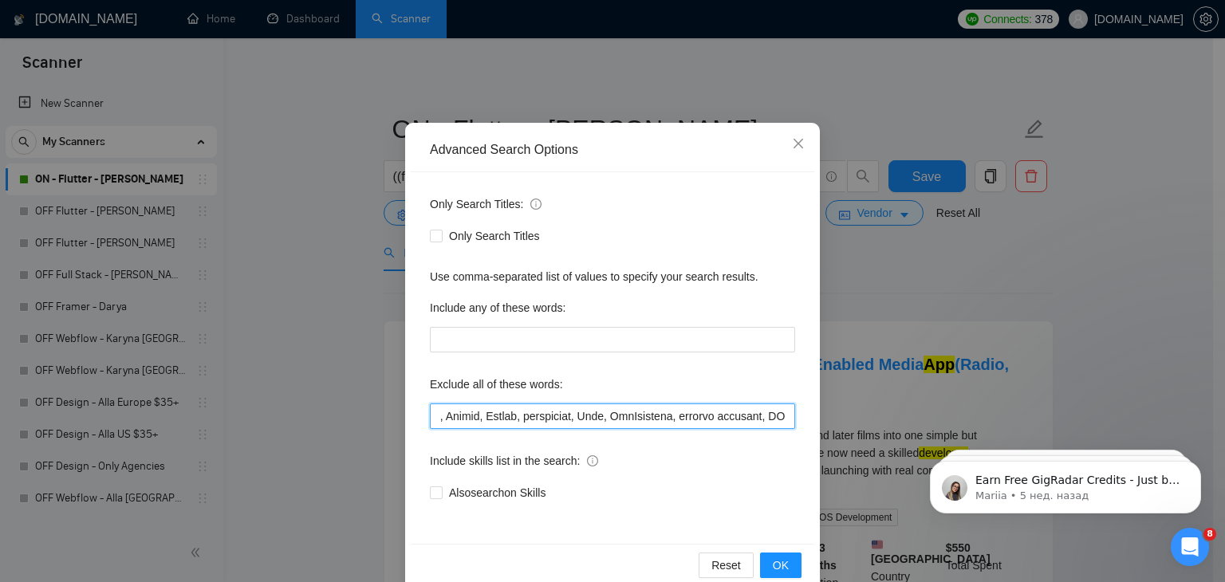
scroll to position [81, 0]
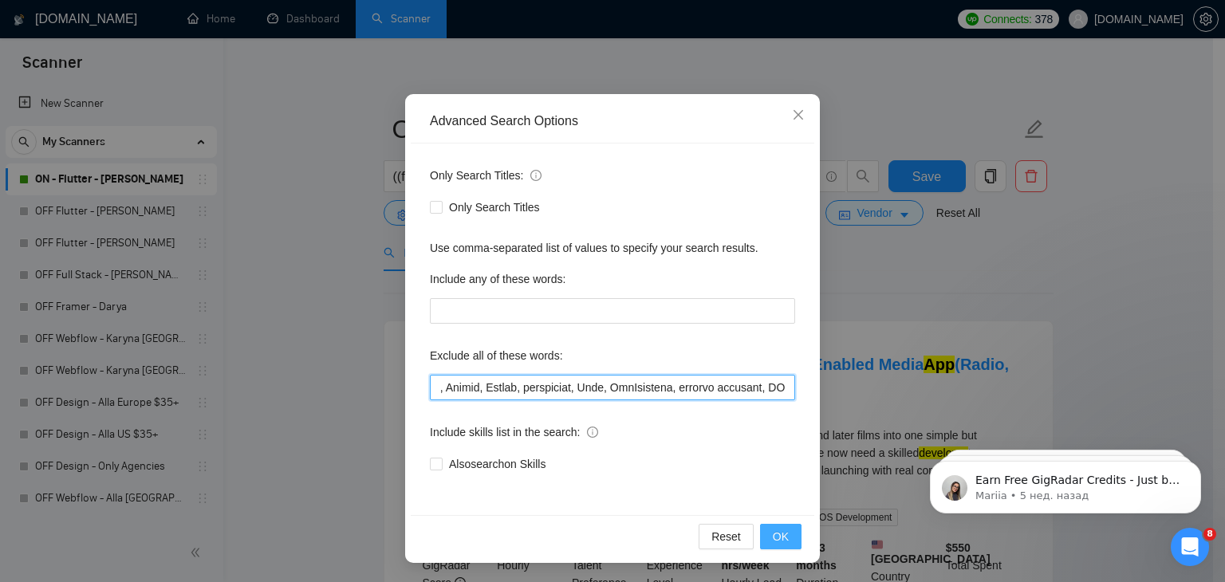
type input "no agency, no agencies, individual only, freelancers only, freelancers only, in…"
click at [782, 524] on button "OK" at bounding box center [780, 537] width 41 height 26
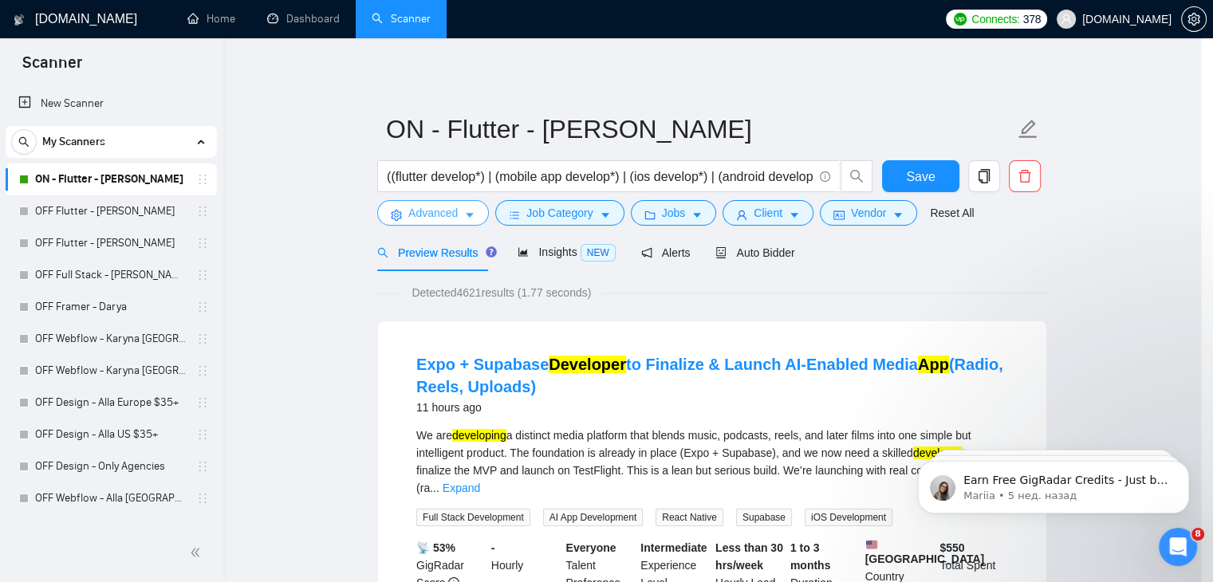
scroll to position [0, 0]
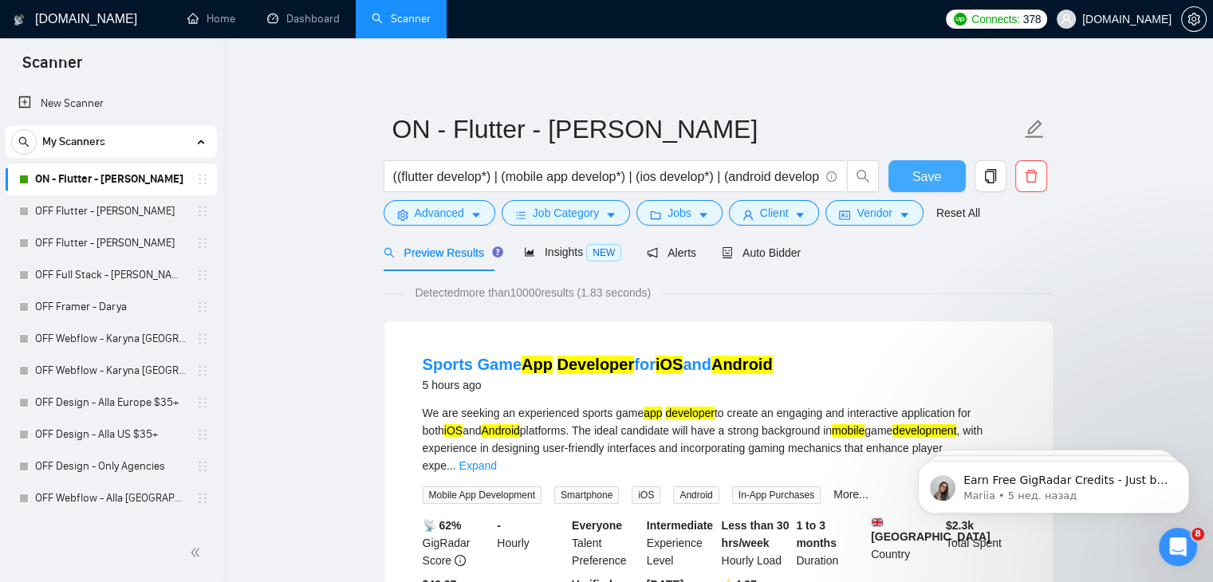
click at [924, 179] on span "Save" at bounding box center [926, 177] width 29 height 20
